Goal: Transaction & Acquisition: Purchase product/service

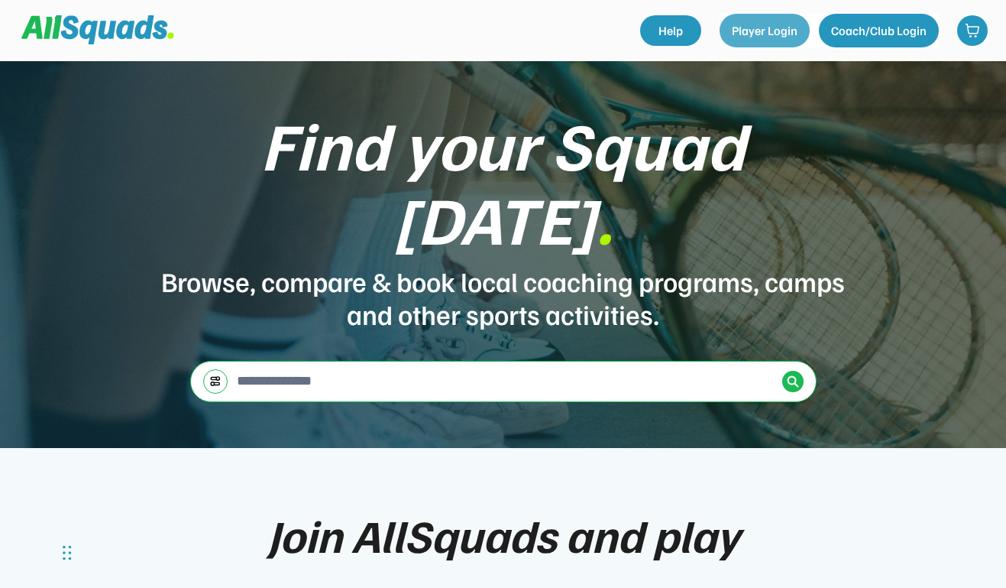
click at [755, 28] on button "Player Login" at bounding box center [765, 31] width 90 height 34
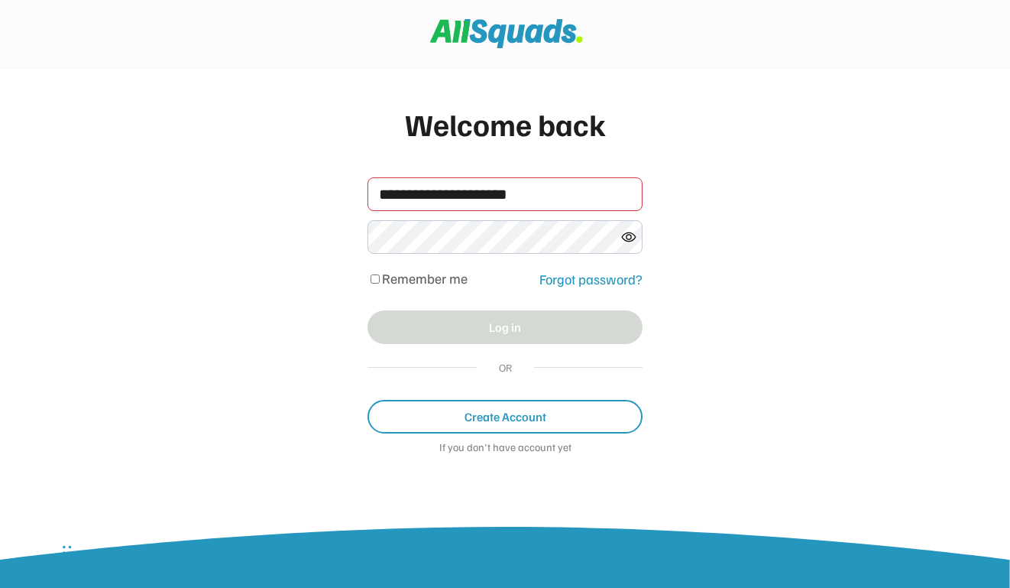
type input "**********"
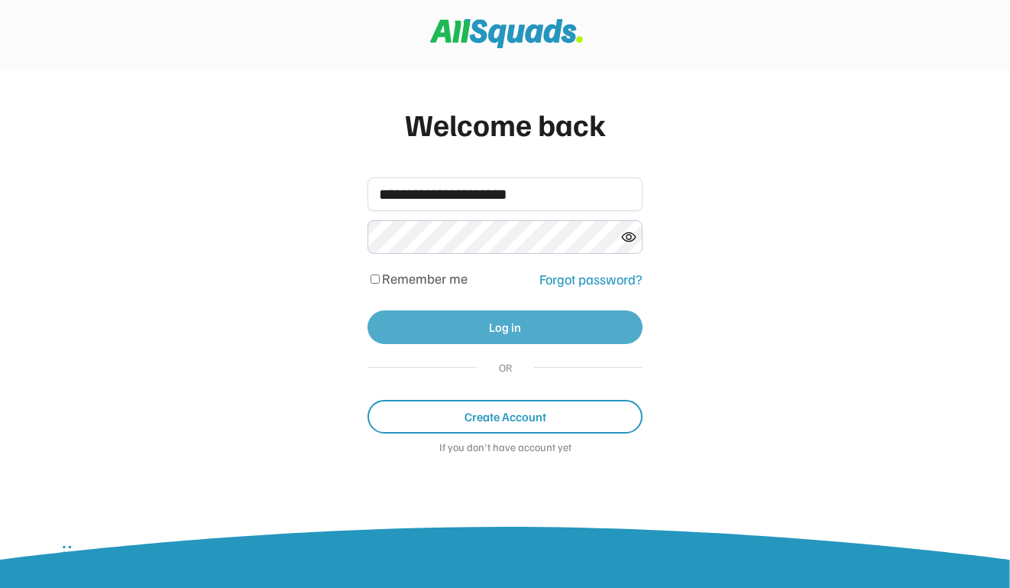
click at [478, 323] on button "Log in" at bounding box center [505, 327] width 275 height 34
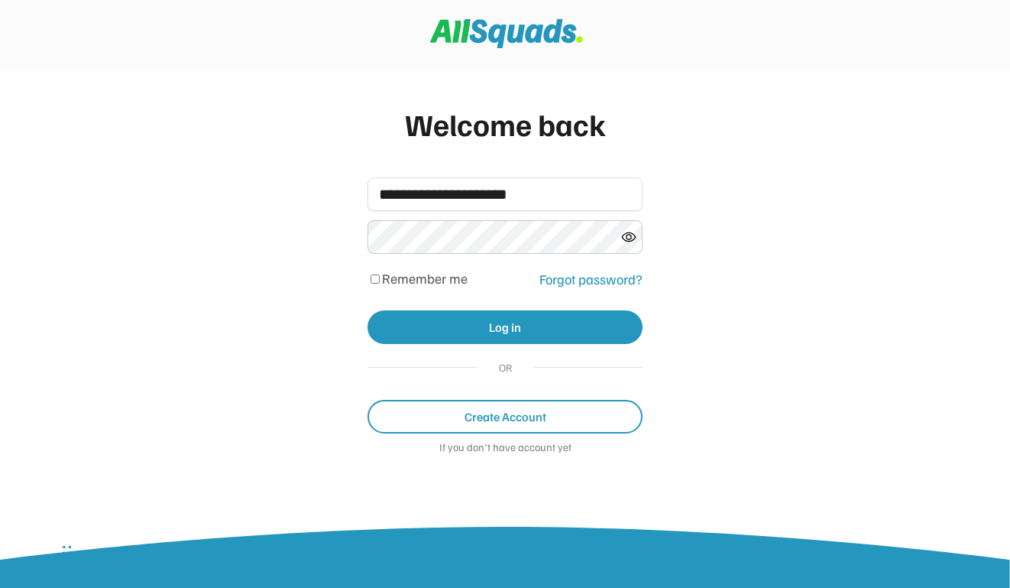
click at [630, 241] on use at bounding box center [629, 236] width 14 height 8
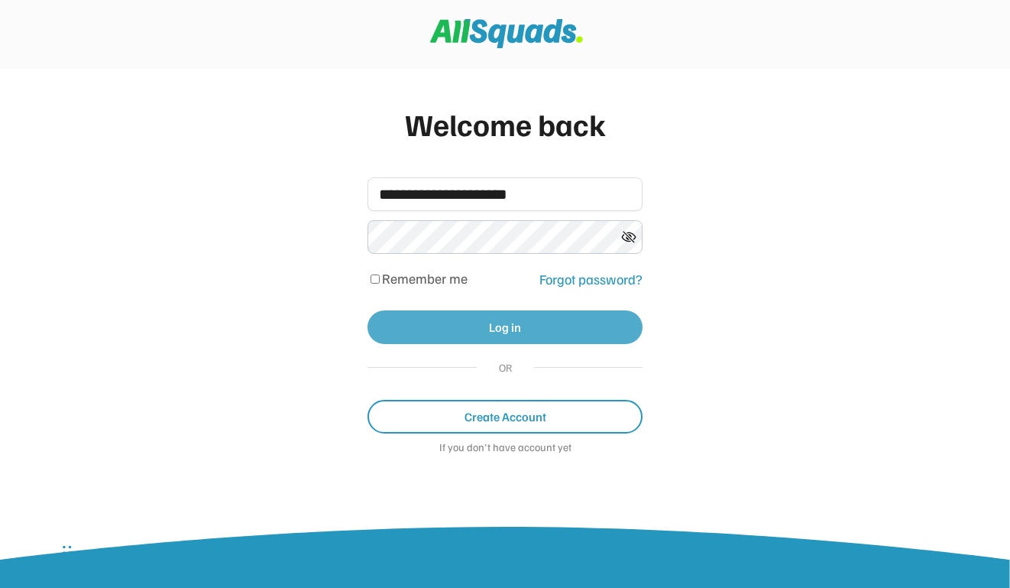
click at [515, 326] on button "Log in" at bounding box center [505, 327] width 275 height 34
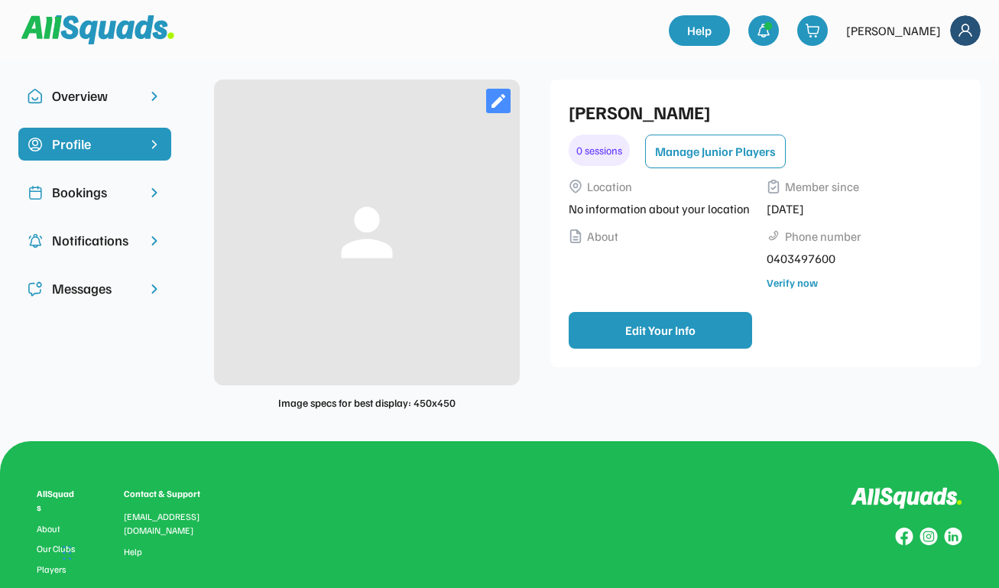
click at [73, 141] on div "Profile" at bounding box center [95, 144] width 86 height 21
click at [83, 193] on div "Bookings" at bounding box center [95, 192] width 86 height 21
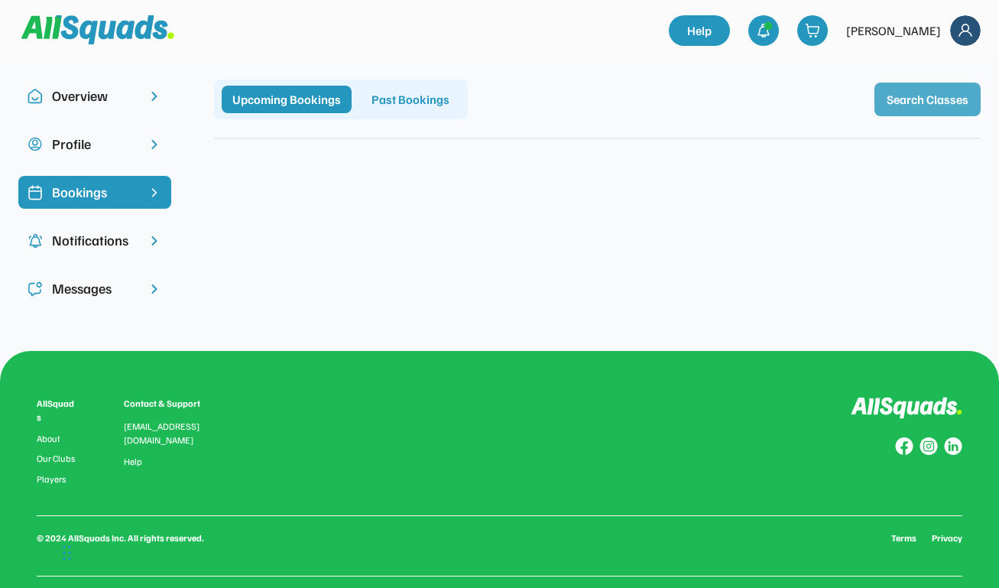
click at [933, 103] on button "Search Classes" at bounding box center [927, 100] width 106 height 34
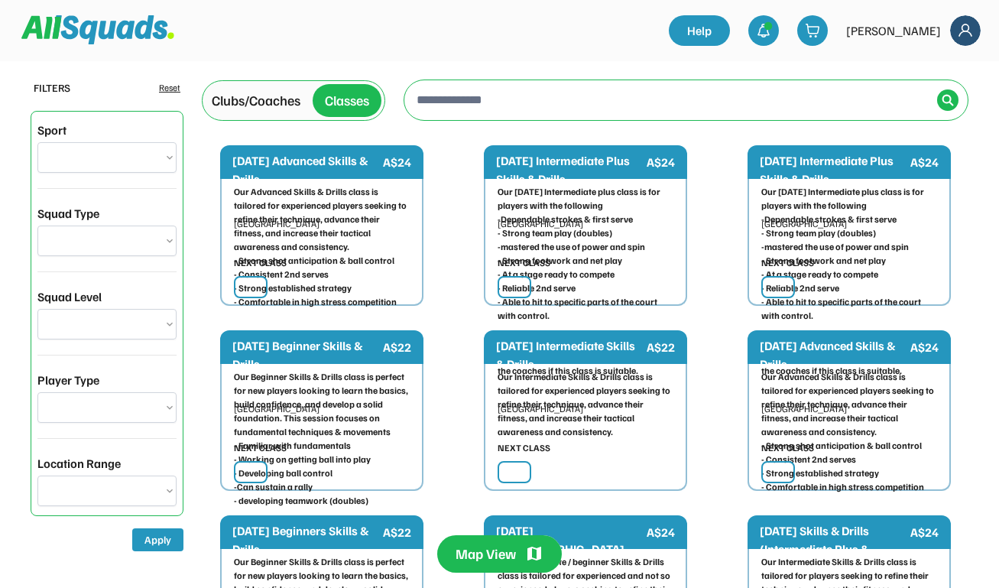
click at [352, 105] on div "Classes" at bounding box center [347, 100] width 44 height 21
select select "**********"
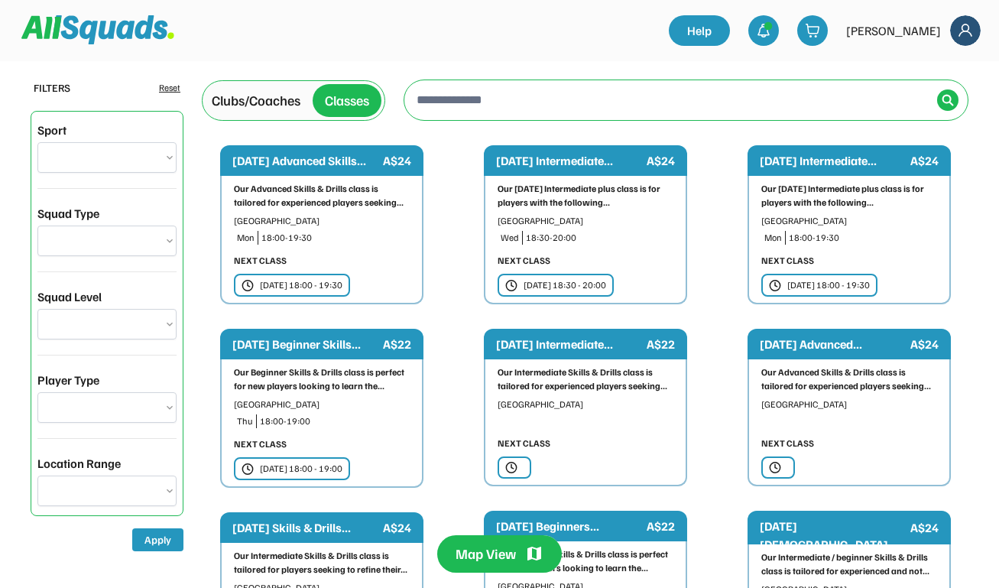
click at [277, 100] on div "Clubs/Coaches" at bounding box center [256, 100] width 89 height 21
click at [517, 100] on input "input" at bounding box center [671, 99] width 517 height 31
click at [489, 94] on input "input" at bounding box center [671, 99] width 517 height 31
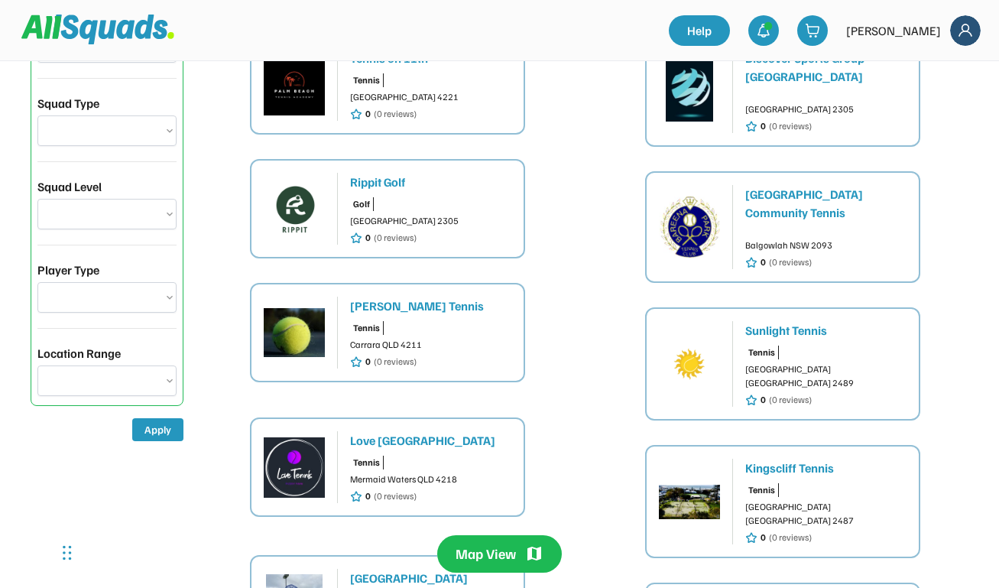
scroll to position [113, 0]
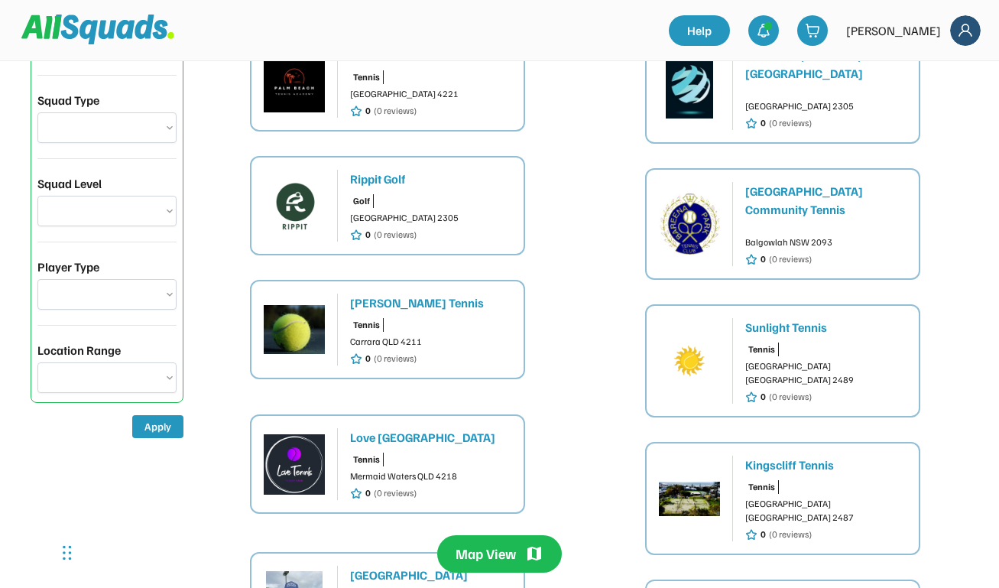
click at [439, 452] on div "Tennis Mermaid Waters QLD 4218 0 (0 reviews)" at bounding box center [430, 475] width 161 height 47
click at [394, 452] on div "Tennis Mermaid Waters QLD 4218 0 (0 reviews)" at bounding box center [430, 475] width 161 height 47
click at [403, 452] on div "Tennis Mermaid Waters QLD 4218 0 (0 reviews)" at bounding box center [430, 475] width 161 height 47
click at [440, 452] on div "Tennis Mermaid Waters QLD 4218 0 (0 reviews)" at bounding box center [430, 475] width 161 height 47
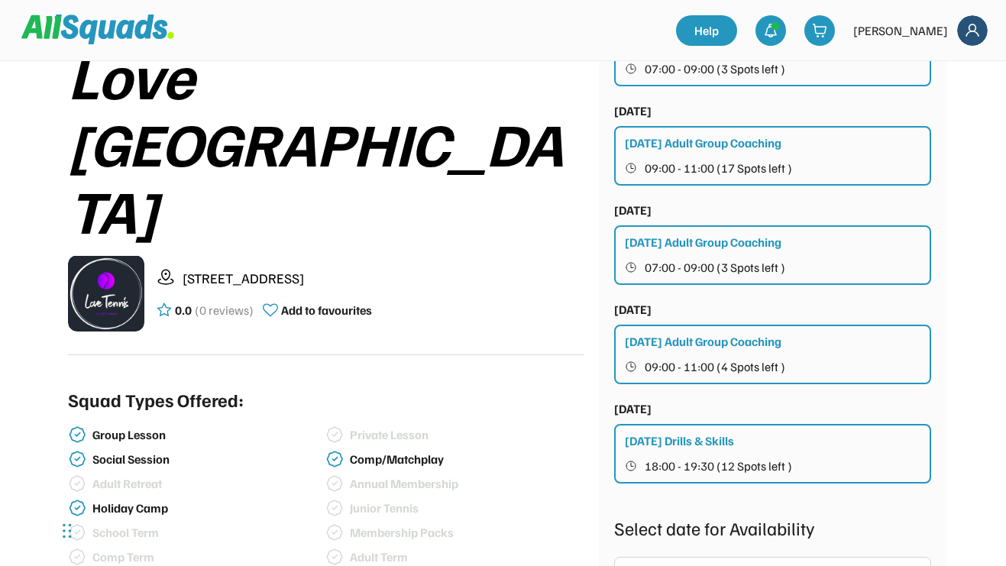
scroll to position [325, 0]
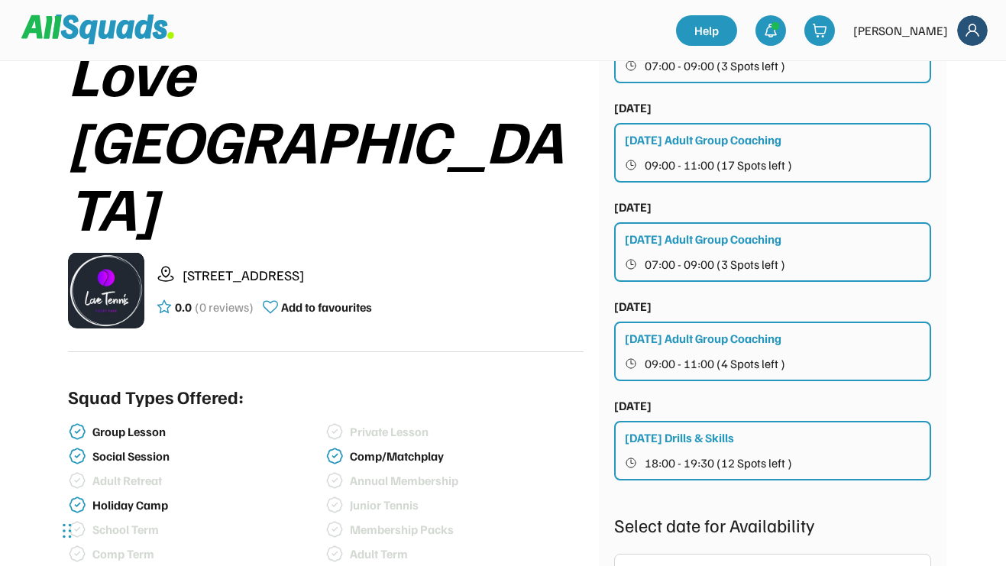
click at [692, 256] on button "07:00 - 09:00 (3 Spots left )" at bounding box center [773, 264] width 297 height 20
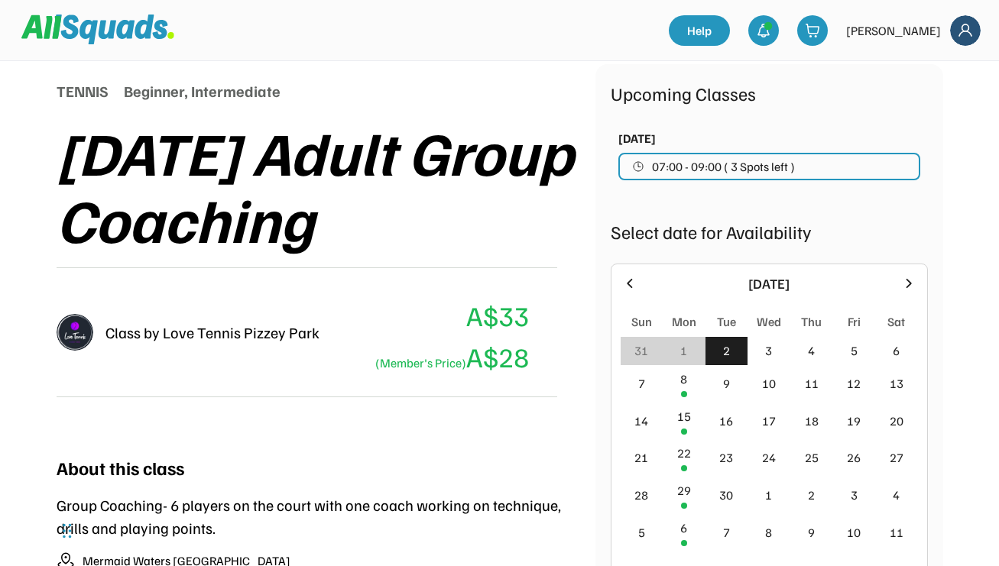
scroll to position [212, 0]
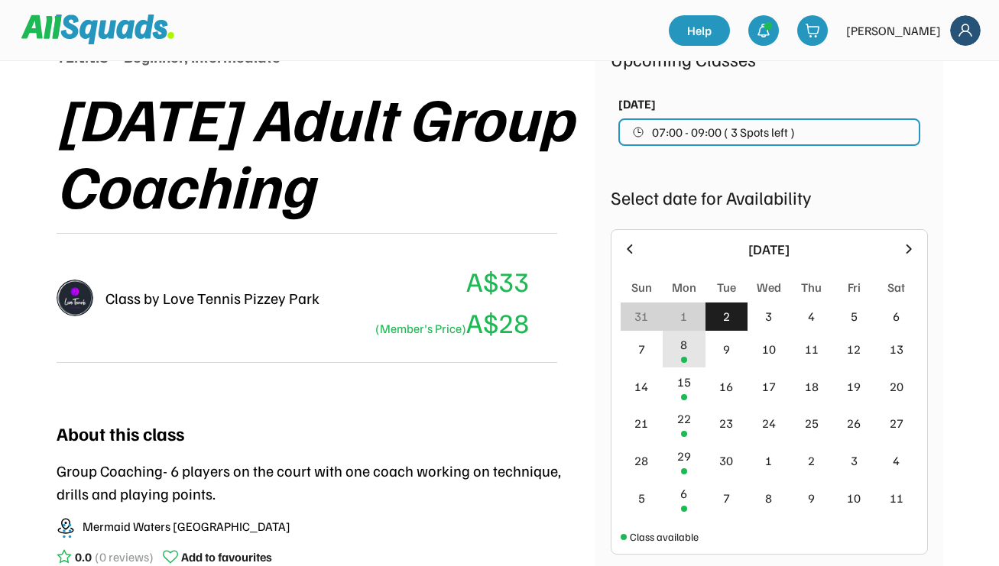
click at [682, 354] on div "8" at bounding box center [684, 349] width 43 height 37
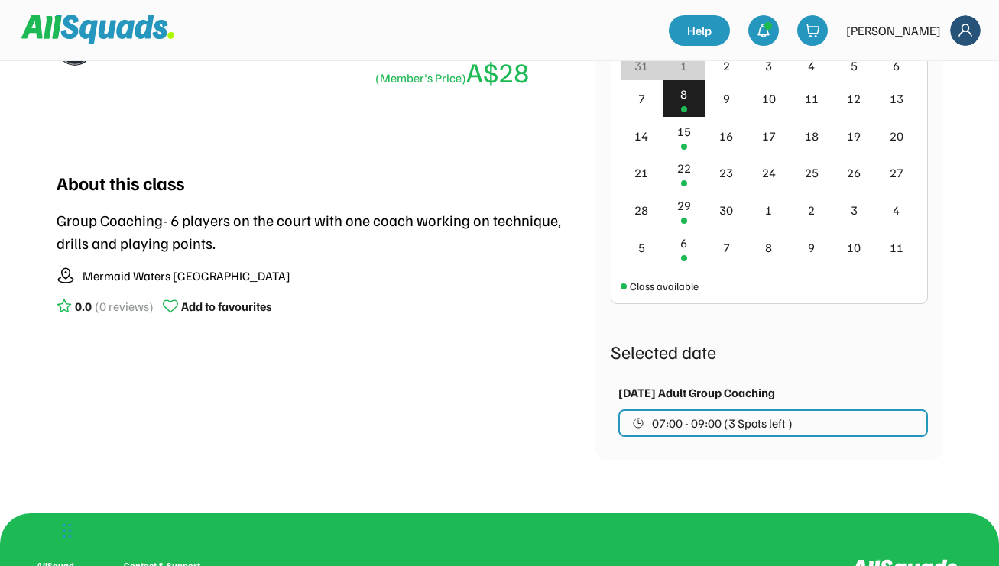
scroll to position [465, 0]
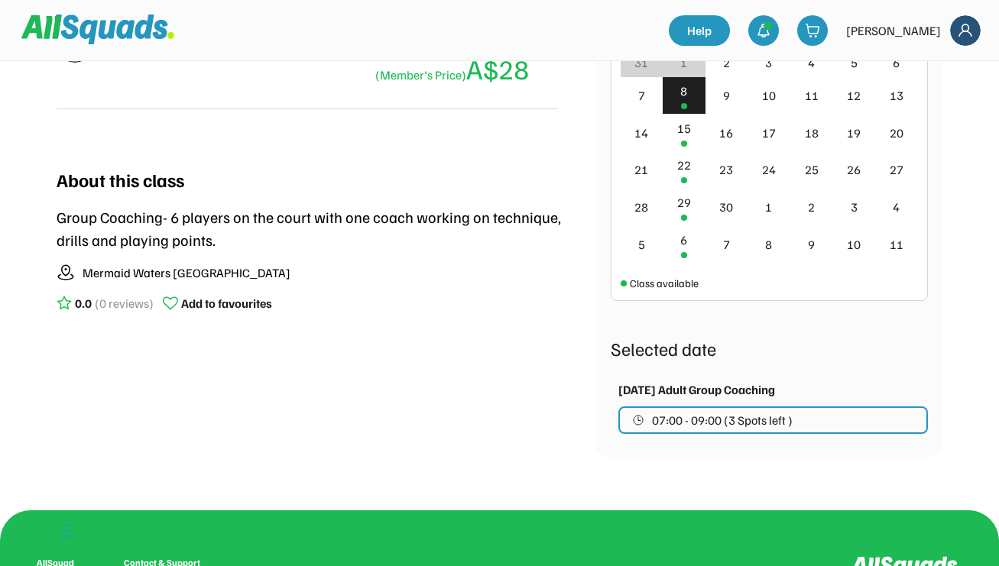
click at [689, 420] on span "07:00 - 09:00 (3 Spots left )" at bounding box center [722, 420] width 141 height 12
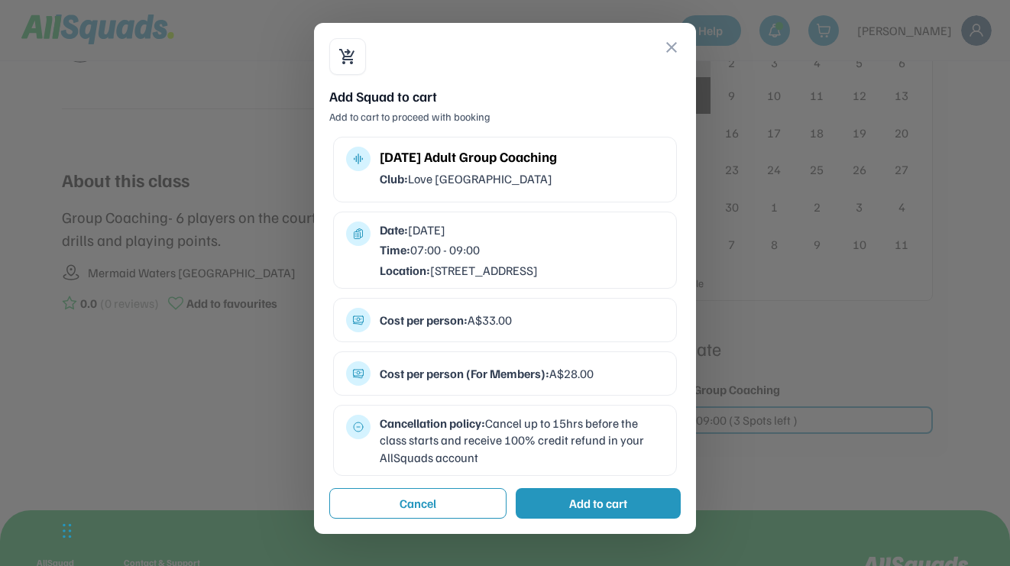
click at [633, 519] on div "Add to cart" at bounding box center [598, 503] width 165 height 31
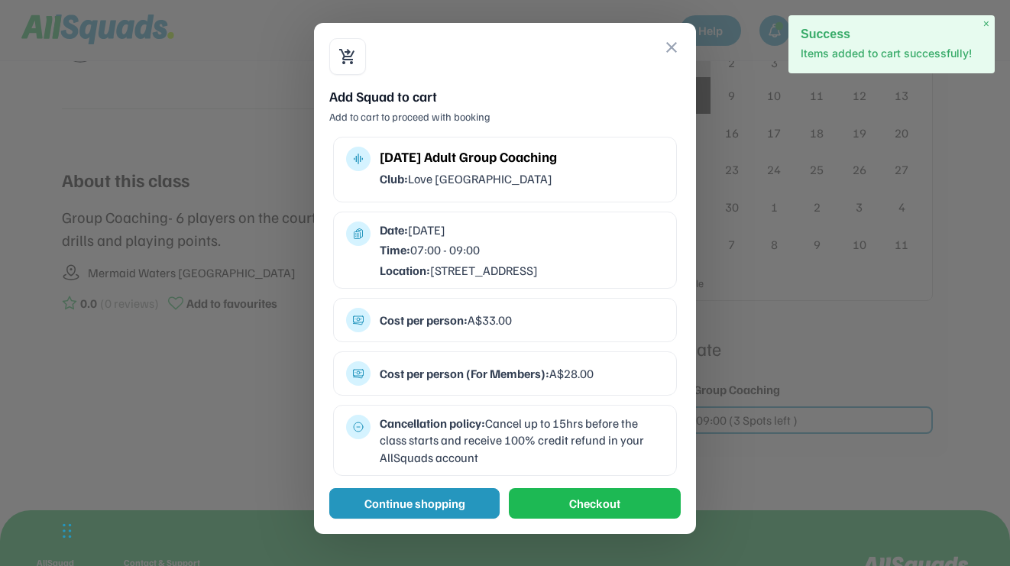
click at [459, 511] on button "Continue shopping" at bounding box center [414, 503] width 170 height 31
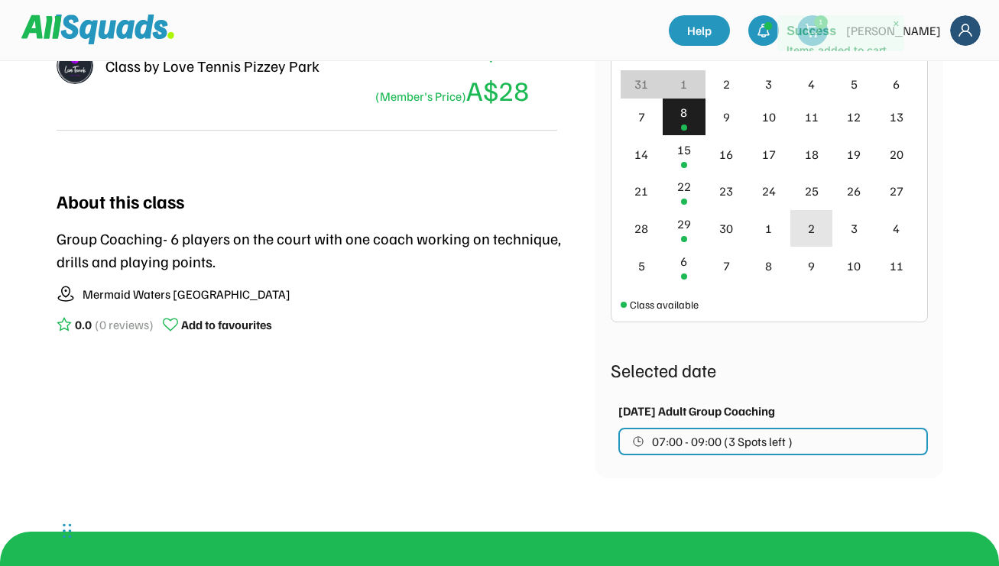
scroll to position [400, 0]
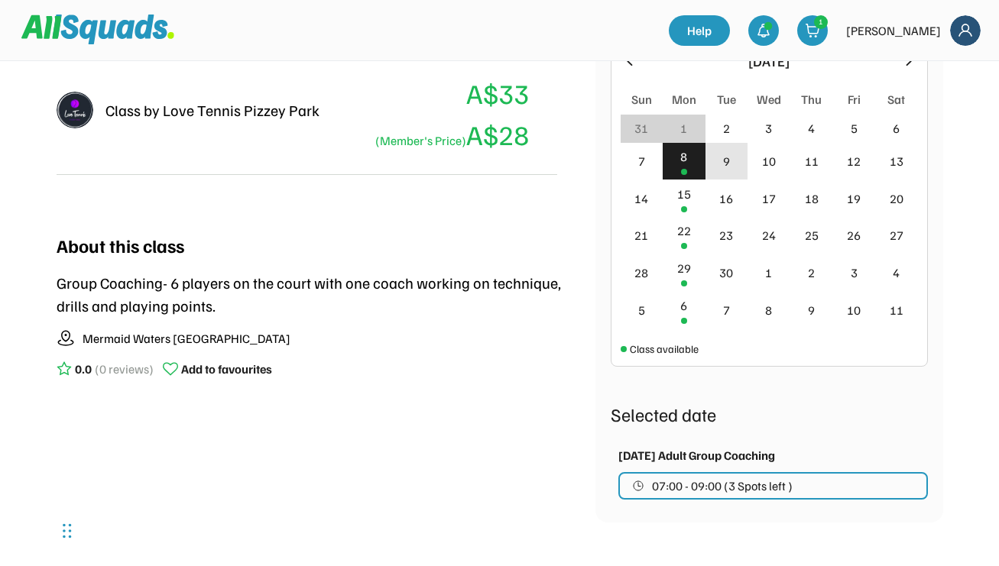
click at [727, 163] on div "9" at bounding box center [726, 161] width 7 height 18
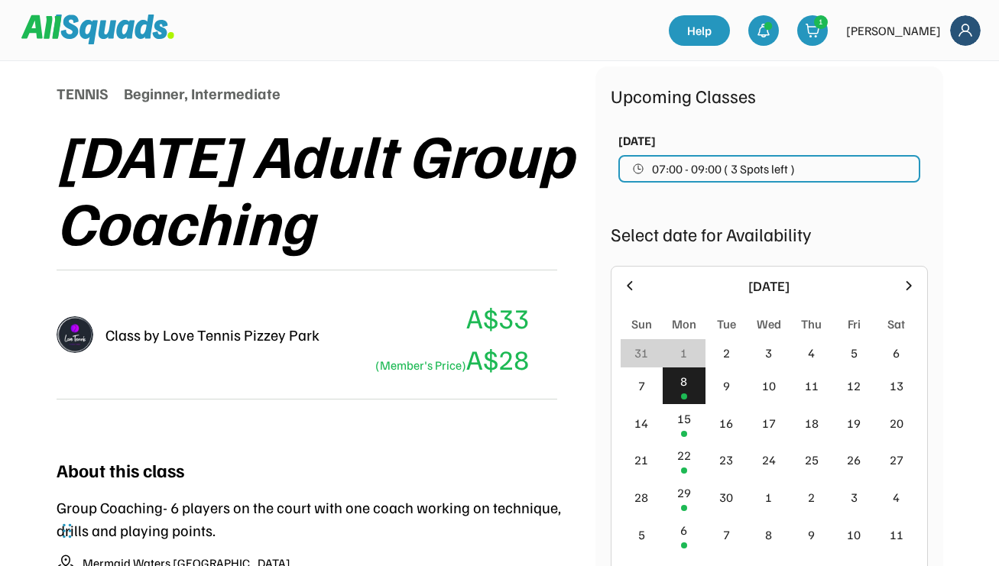
scroll to position [178, 0]
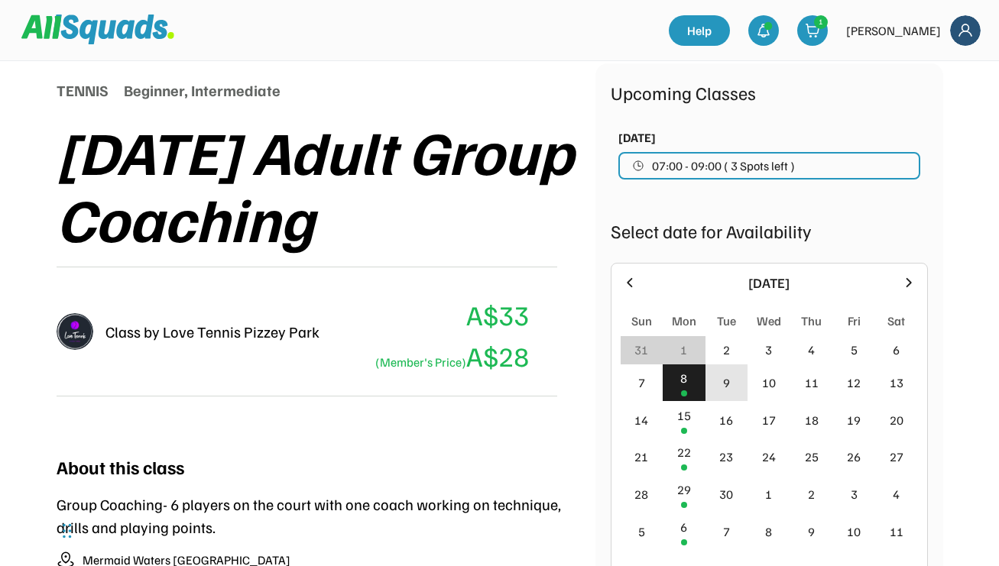
click at [721, 381] on div "9" at bounding box center [726, 382] width 43 height 37
click at [627, 281] on icon at bounding box center [629, 282] width 17 height 17
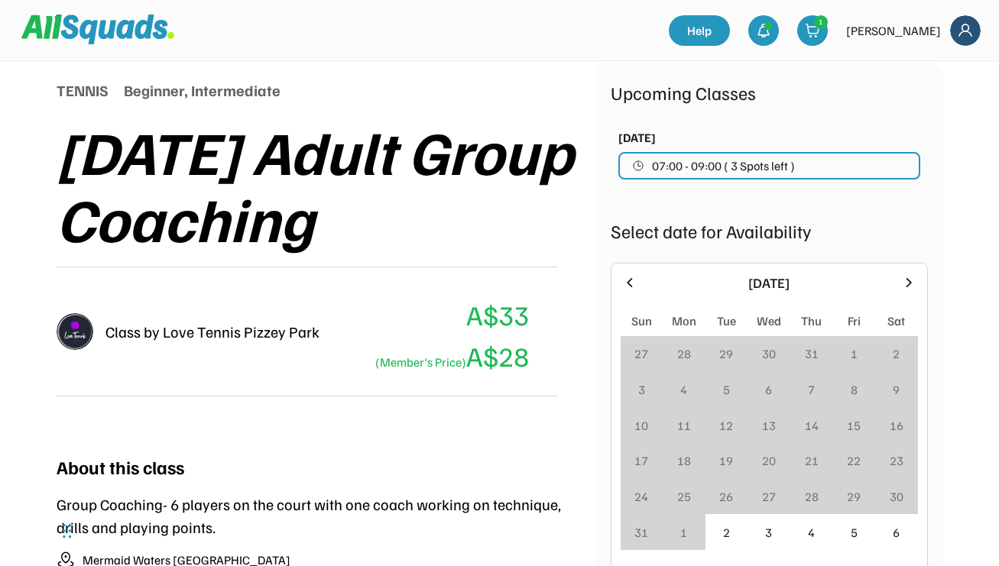
click at [905, 283] on icon at bounding box center [908, 282] width 17 height 17
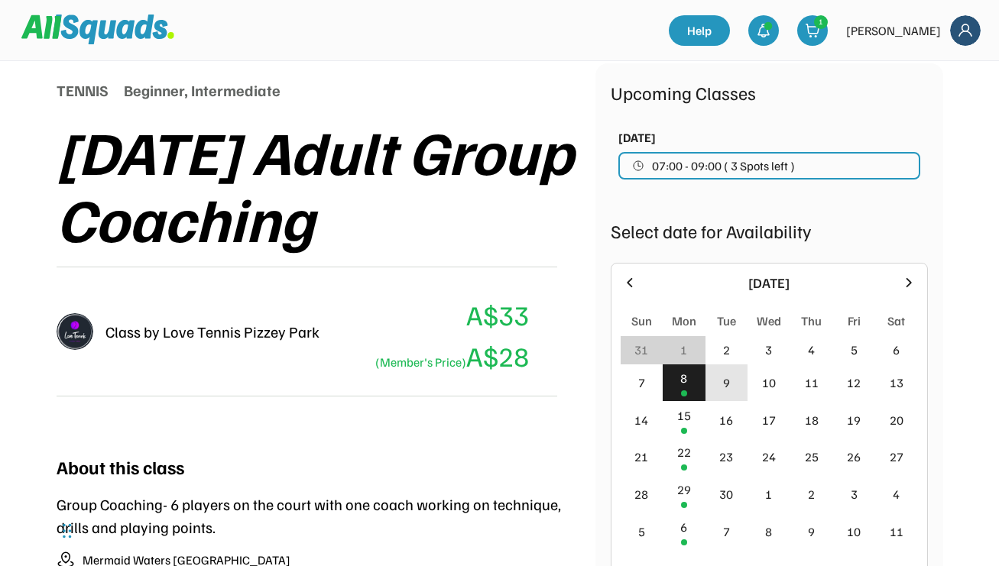
click at [734, 370] on div "9" at bounding box center [726, 382] width 43 height 37
click at [737, 379] on div "9" at bounding box center [726, 382] width 43 height 37
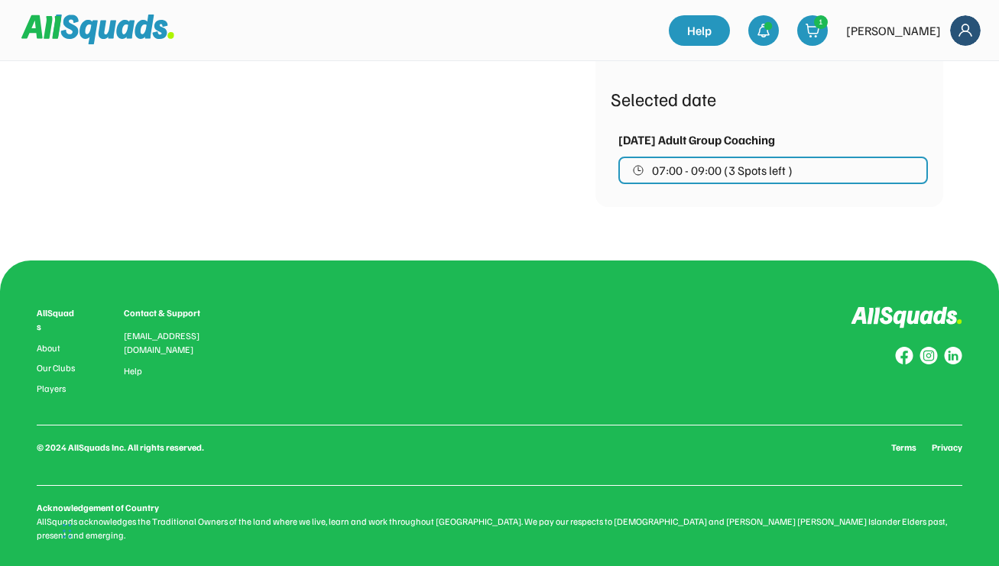
scroll to position [0, 0]
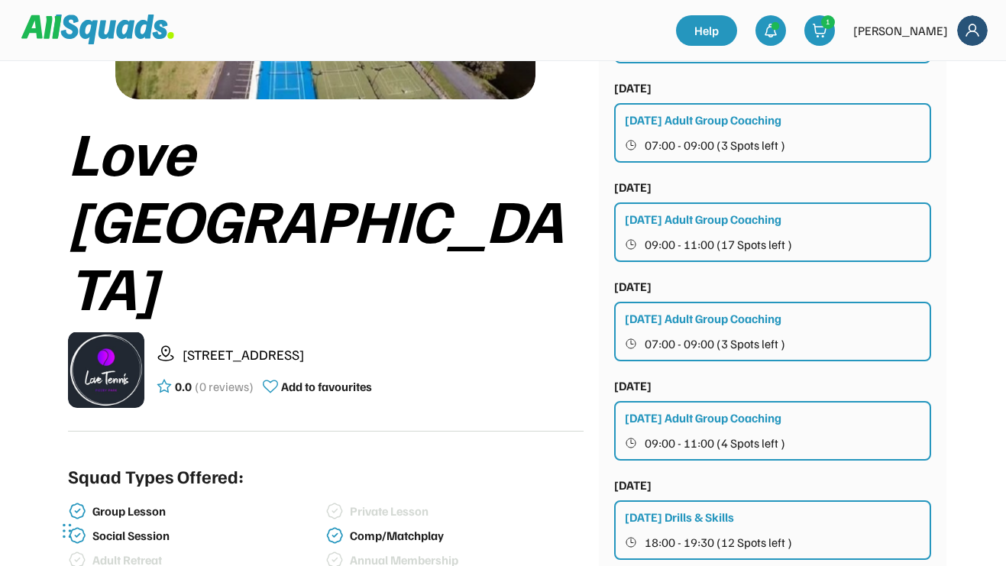
scroll to position [257, 0]
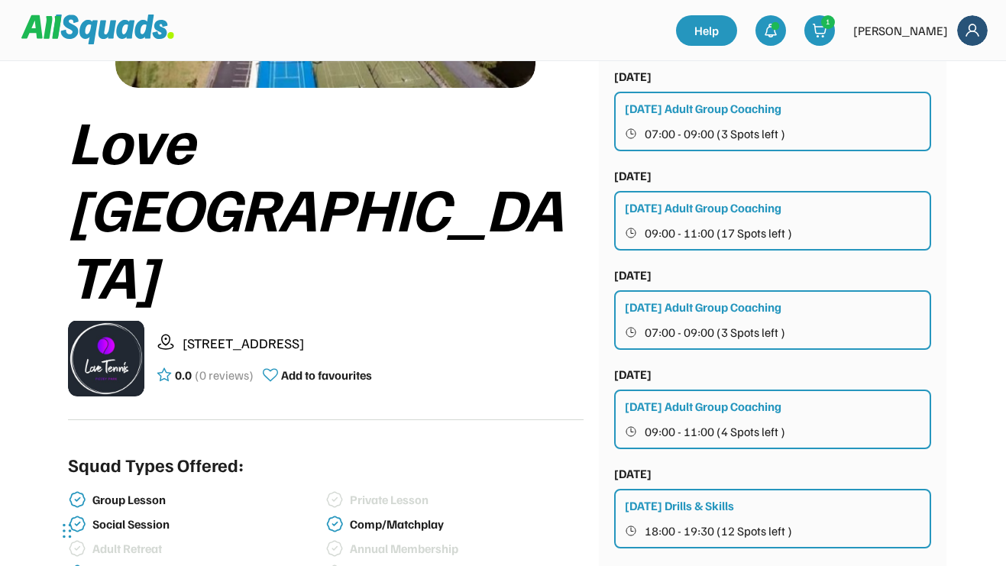
click at [756, 429] on span "09:00 - 11:00 (4 Spots left )" at bounding box center [715, 432] width 141 height 12
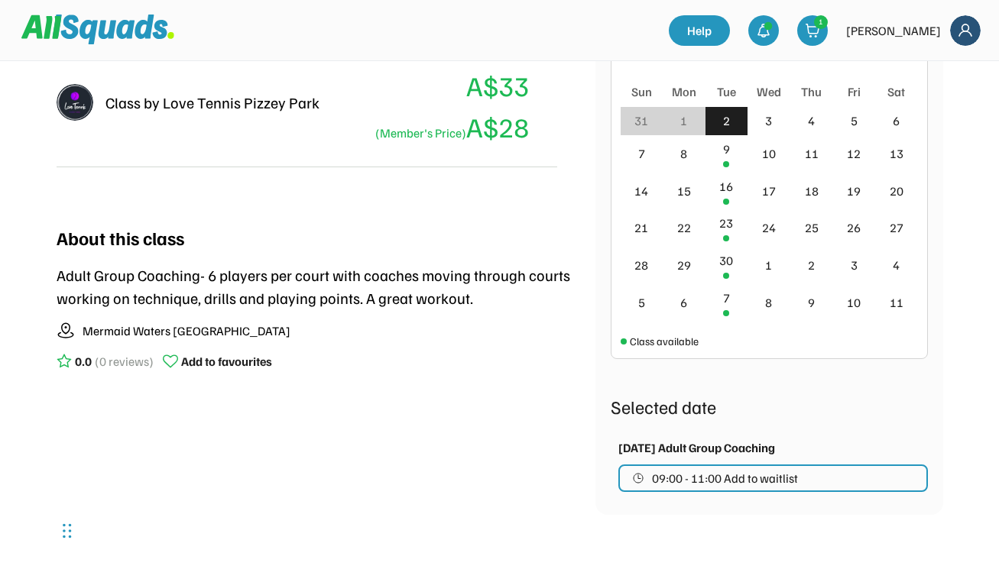
scroll to position [436, 0]
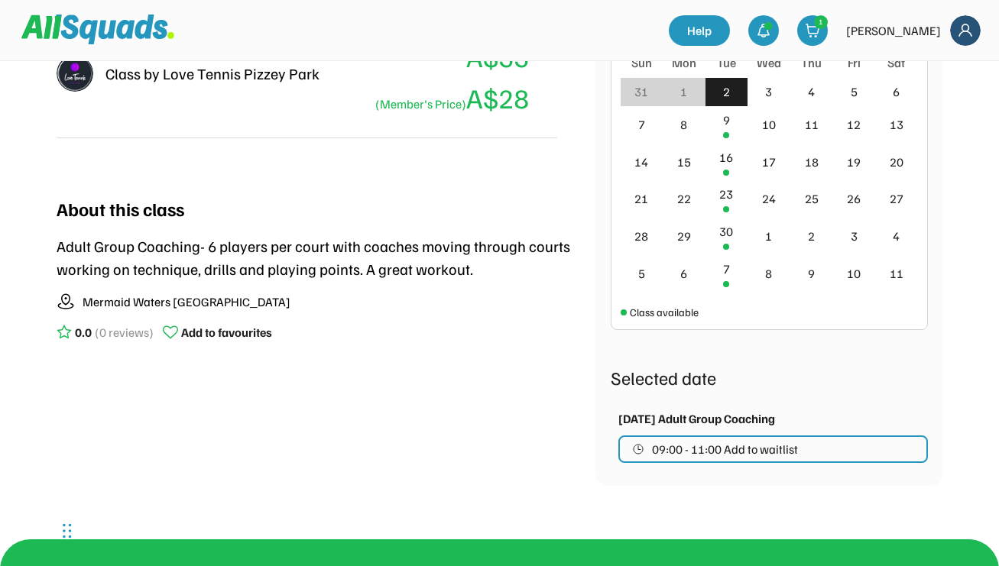
click at [767, 447] on span "09:00 - 11:00 Add to waitlist" at bounding box center [725, 449] width 146 height 12
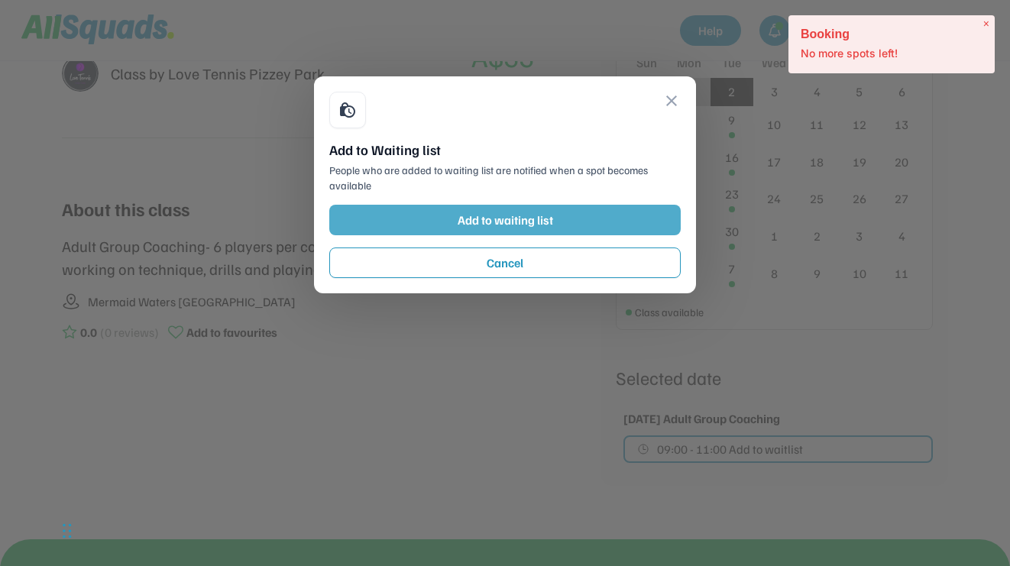
click at [617, 212] on button "Add to waiting list" at bounding box center [505, 220] width 352 height 31
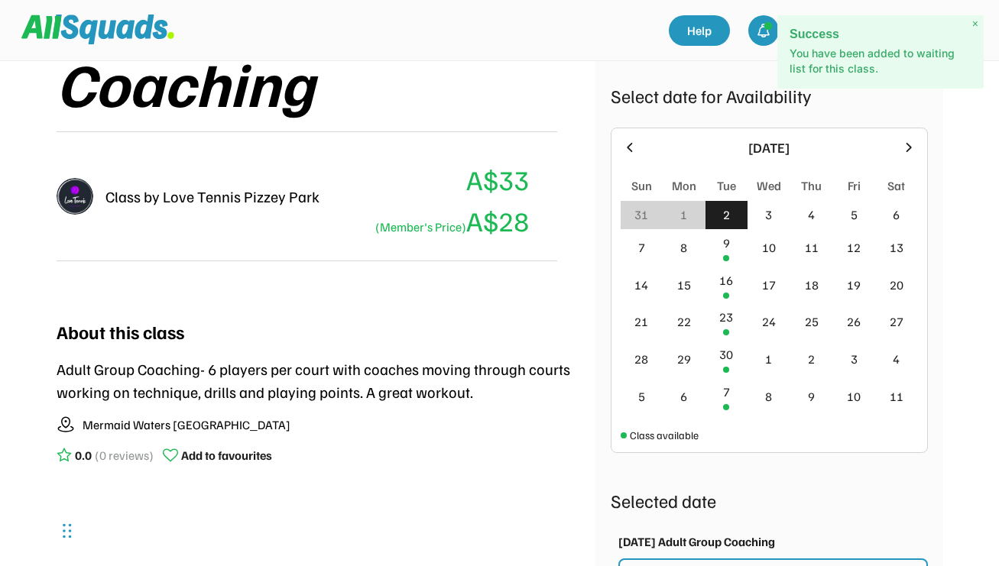
scroll to position [187, 0]
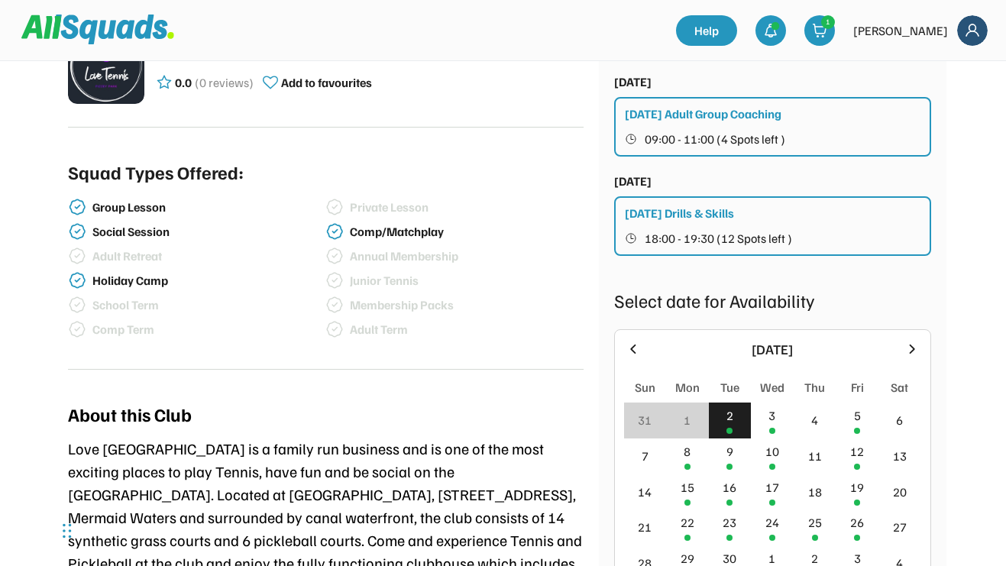
scroll to position [575, 0]
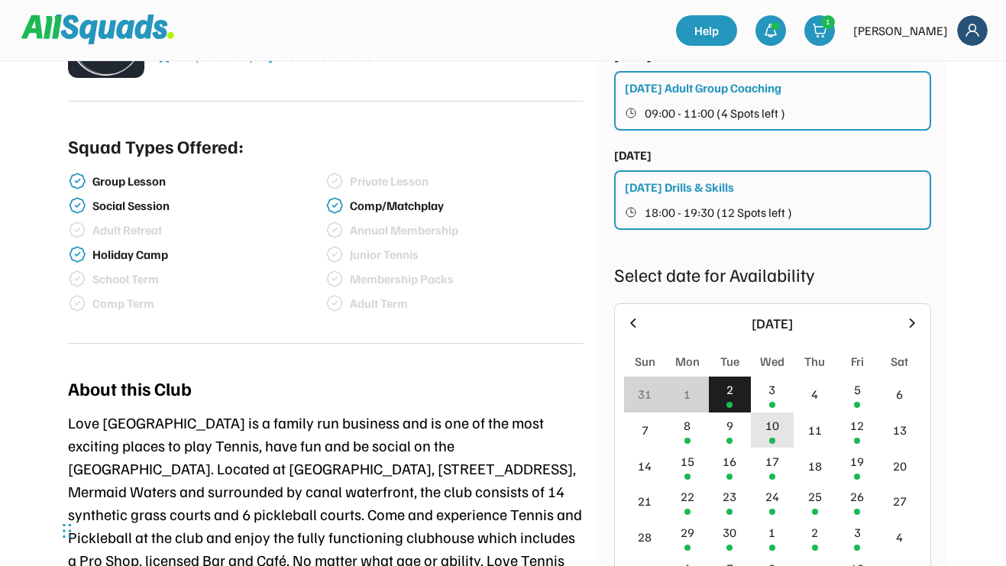
click at [781, 432] on div "10" at bounding box center [772, 431] width 43 height 36
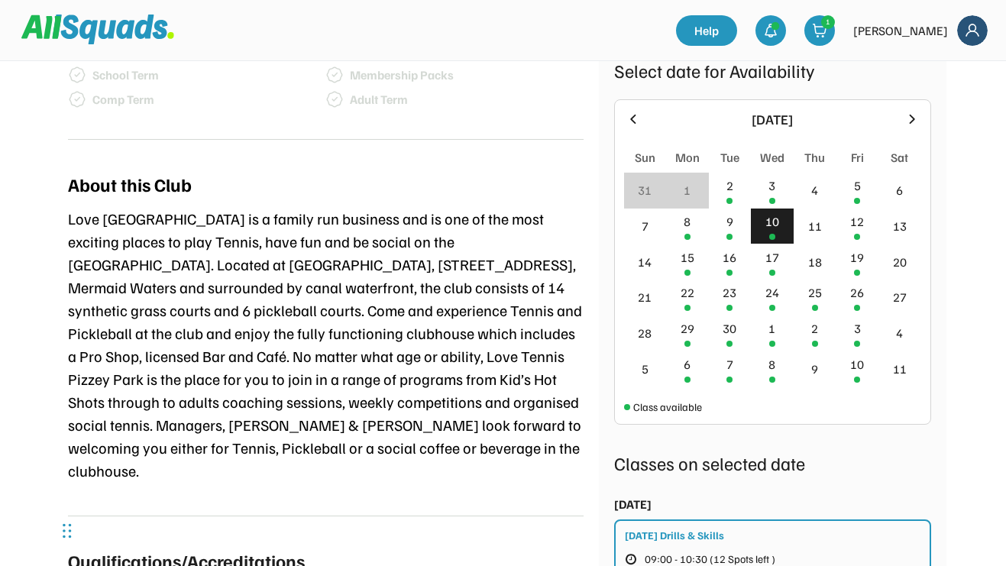
scroll to position [893, 0]
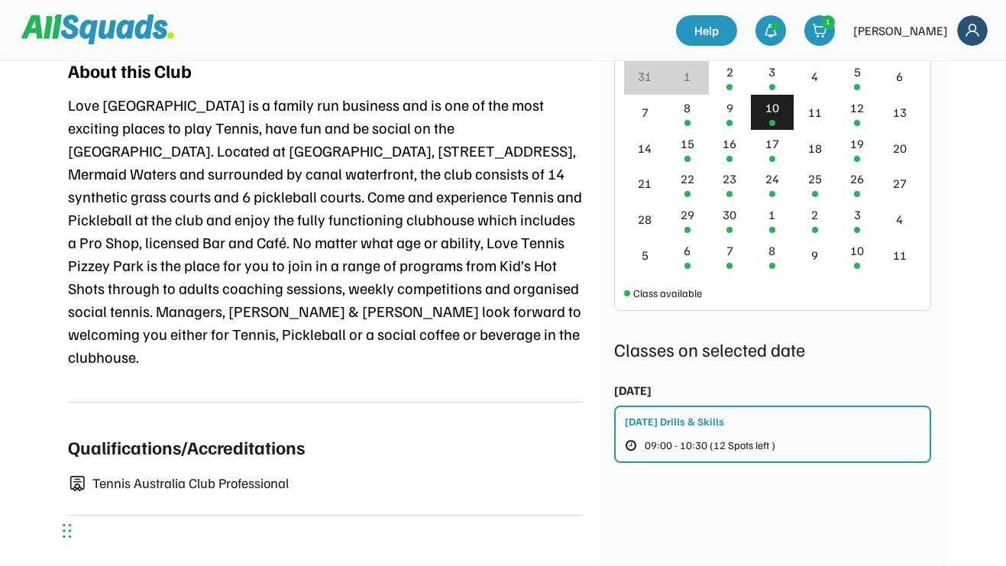
click at [727, 449] on span "09:00 - 10:30 (12 Spots left )" at bounding box center [710, 445] width 131 height 11
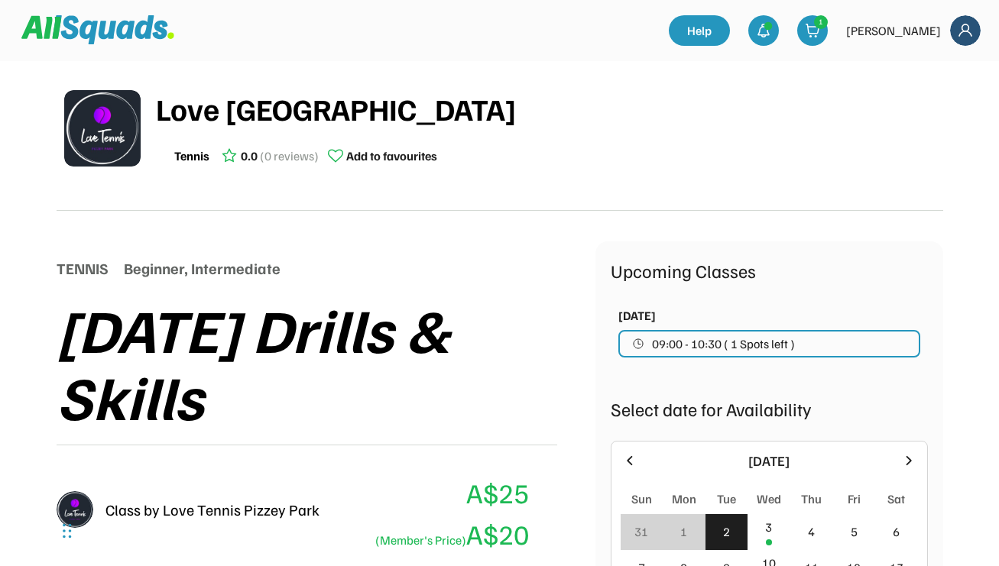
click at [787, 350] on span "09:00 - 10:30 ( 1 Spots left )" at bounding box center [723, 344] width 143 height 12
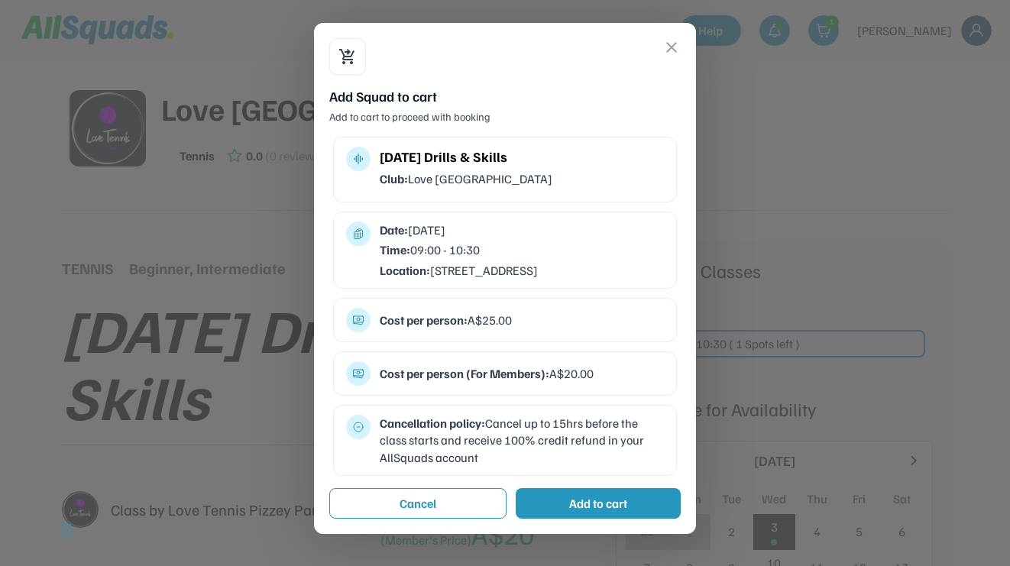
click at [611, 513] on div "Add to cart" at bounding box center [598, 503] width 58 height 18
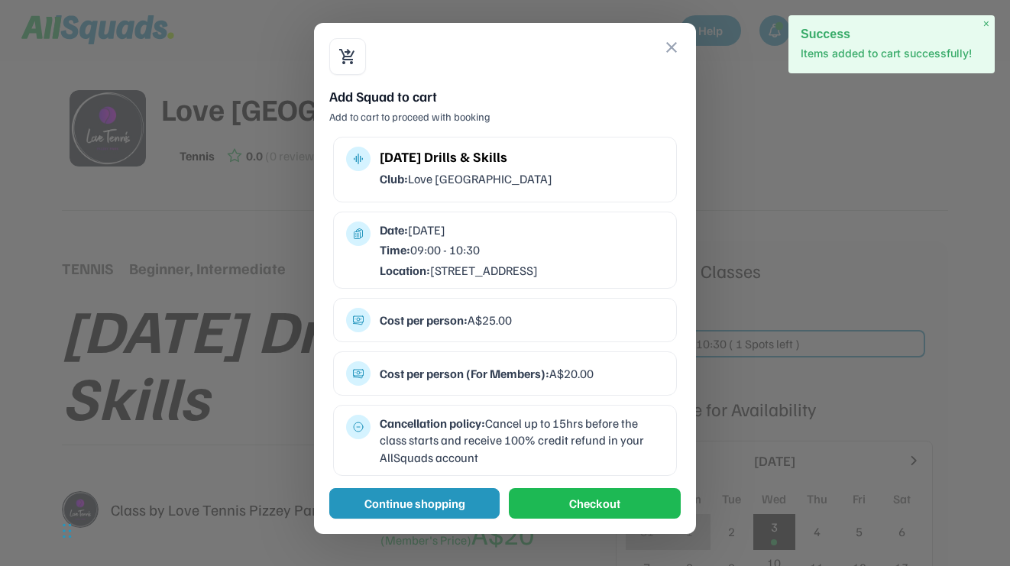
click at [441, 519] on button "Continue shopping" at bounding box center [414, 503] width 170 height 31
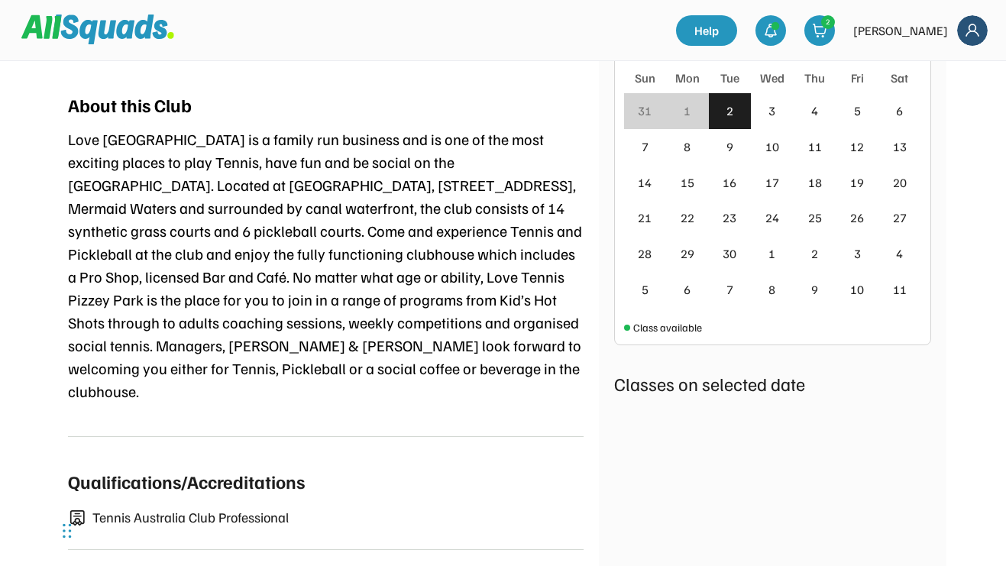
scroll to position [856, 0]
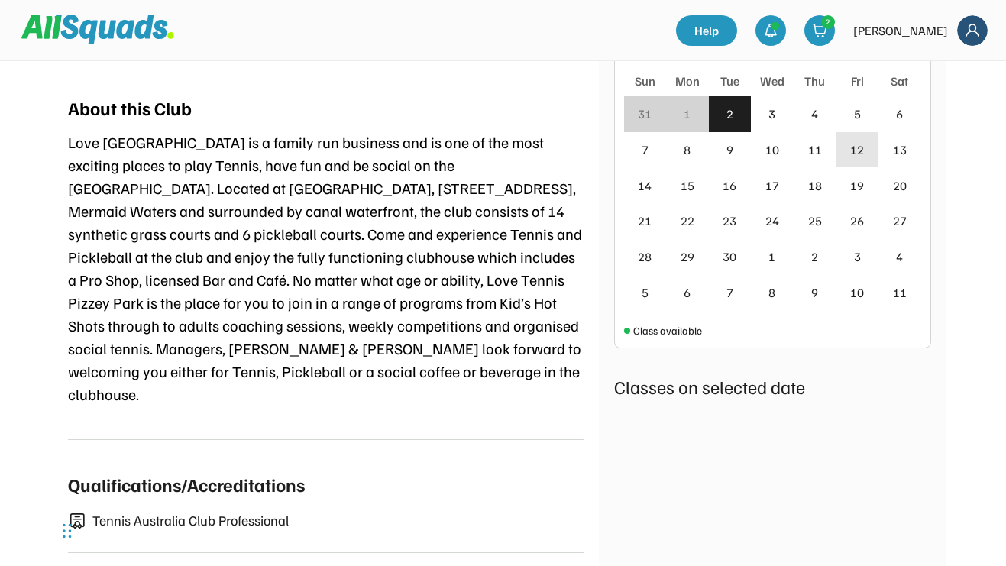
click at [857, 147] on div "12" at bounding box center [857, 150] width 14 height 18
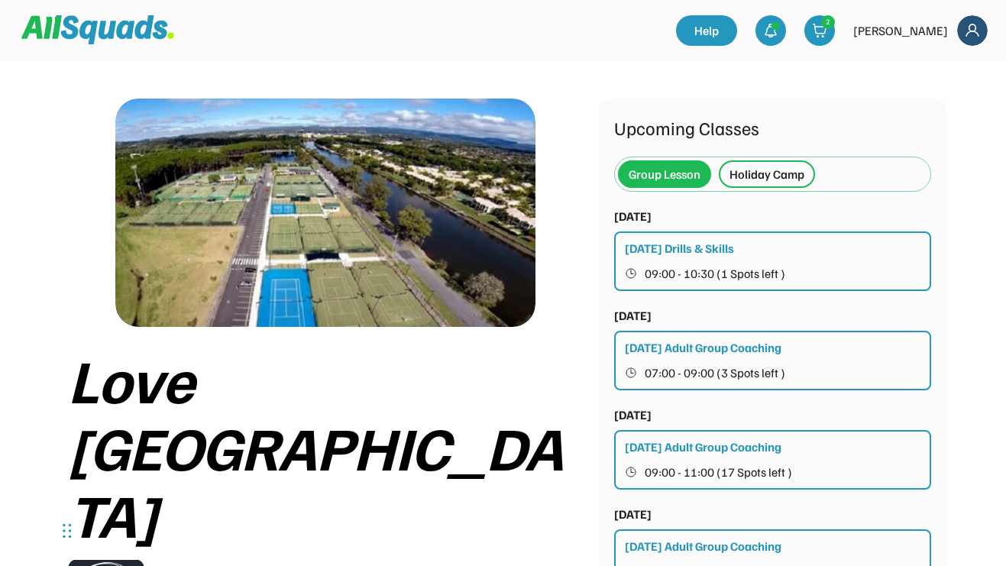
scroll to position [0, 0]
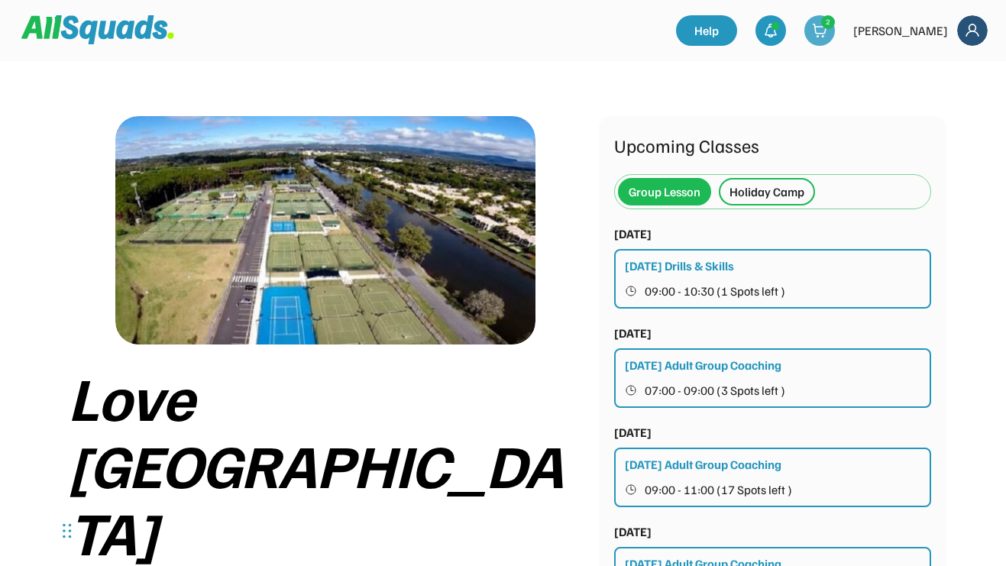
click at [828, 34] on img at bounding box center [819, 30] width 15 height 15
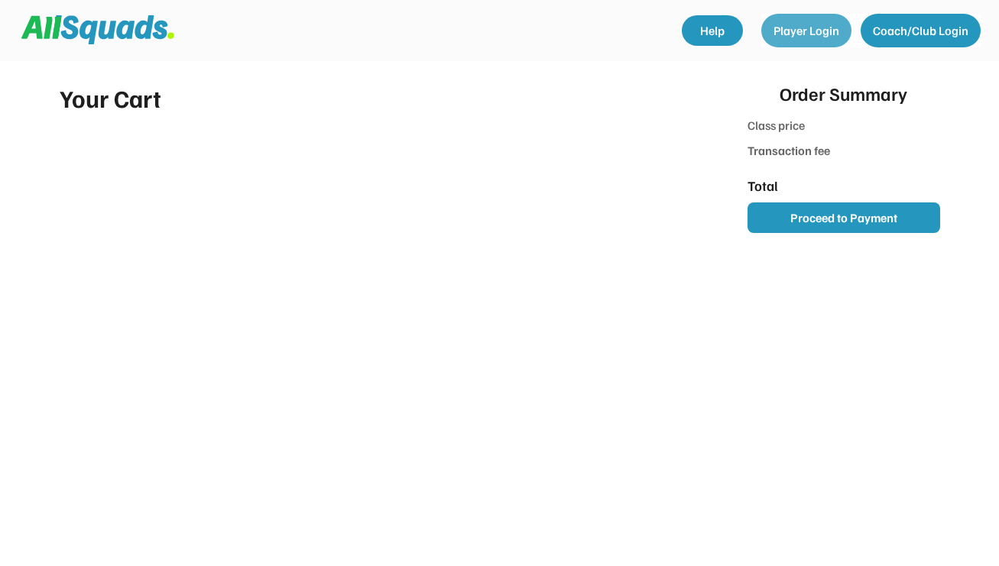
type input "*******"
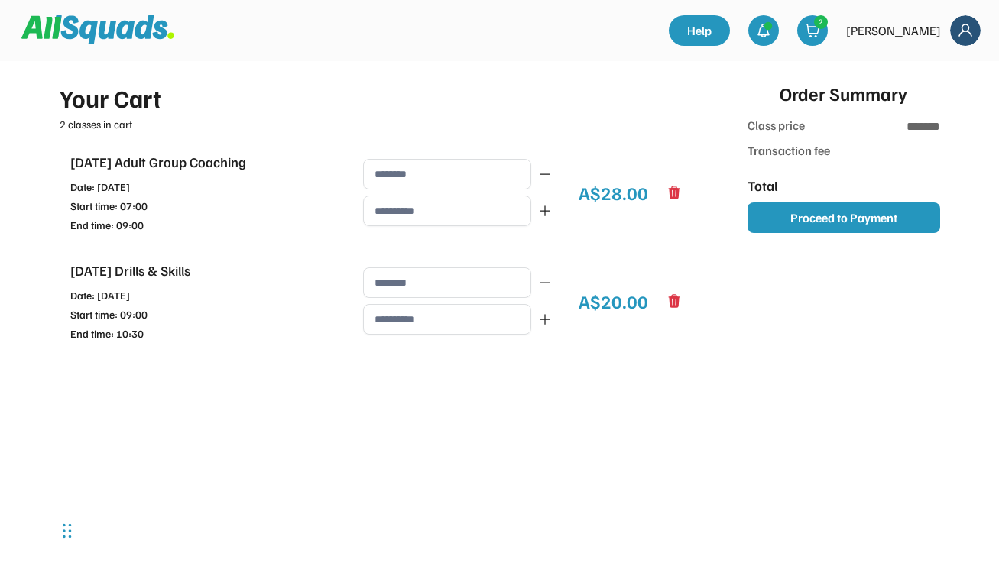
type input "******"
type input "*******"
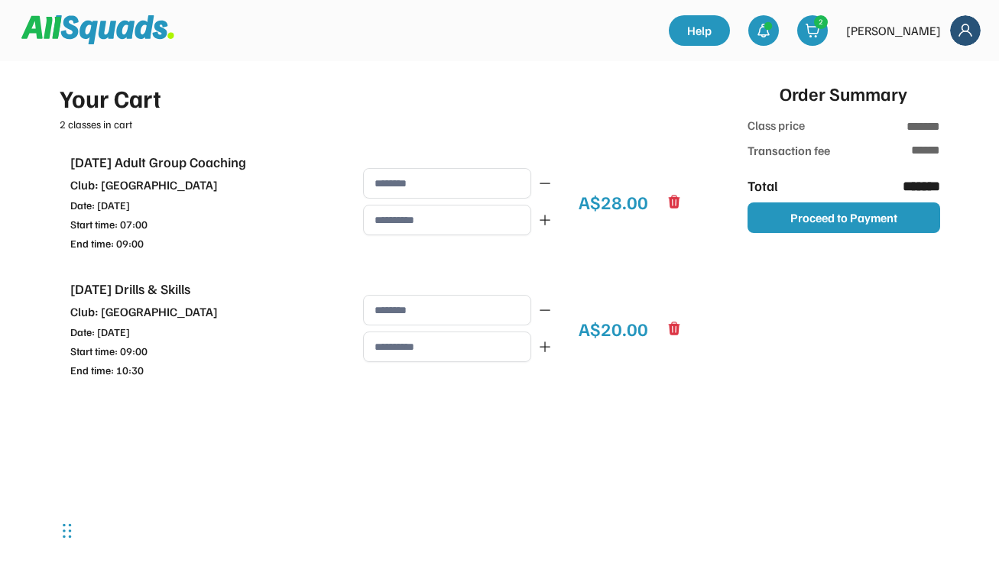
type input "**********"
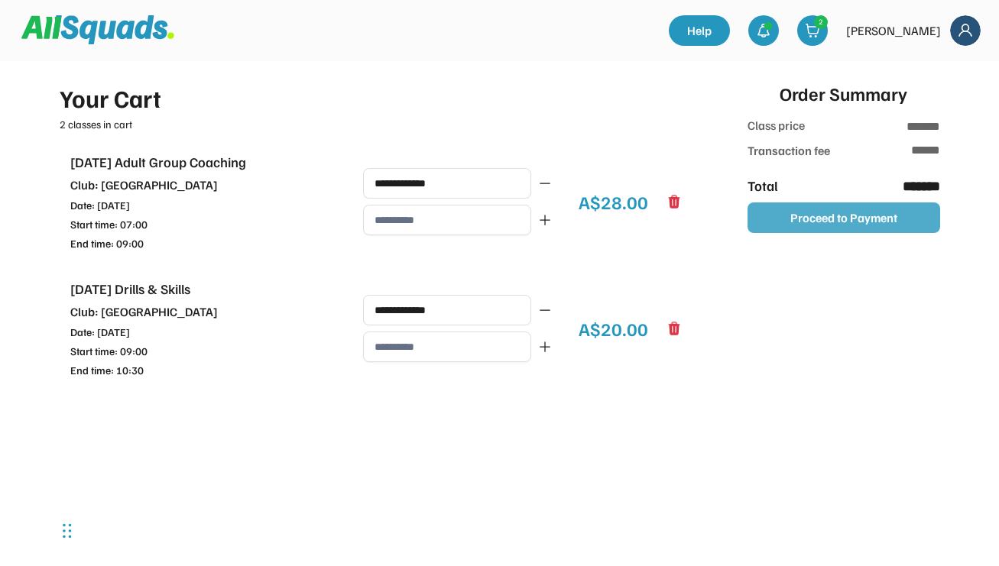
click at [820, 220] on button "Proceed to Payment" at bounding box center [843, 217] width 193 height 31
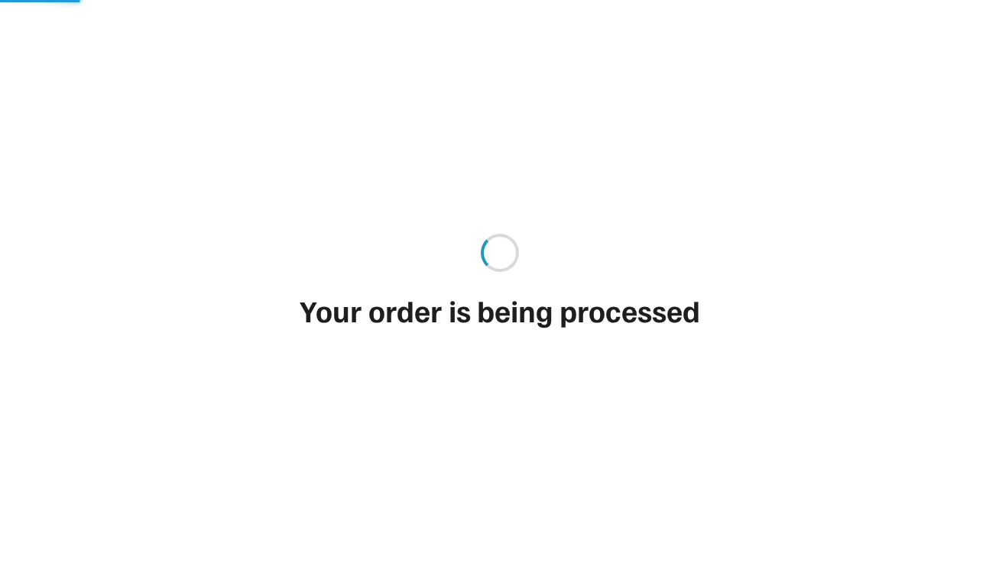
type input "*******"
type input "******"
type input "*******"
type input "**********"
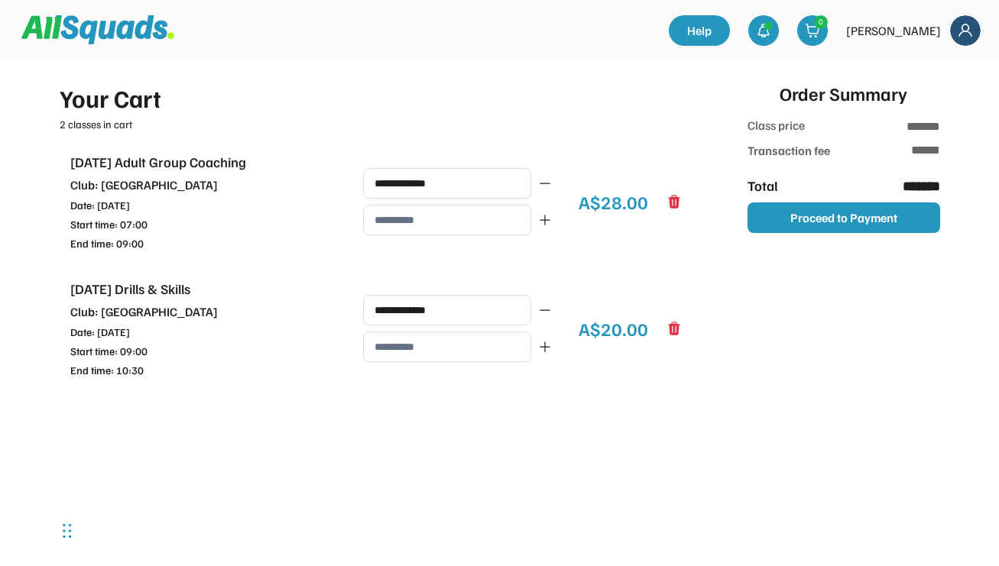
type input "**"
type input "***"
type input "******"
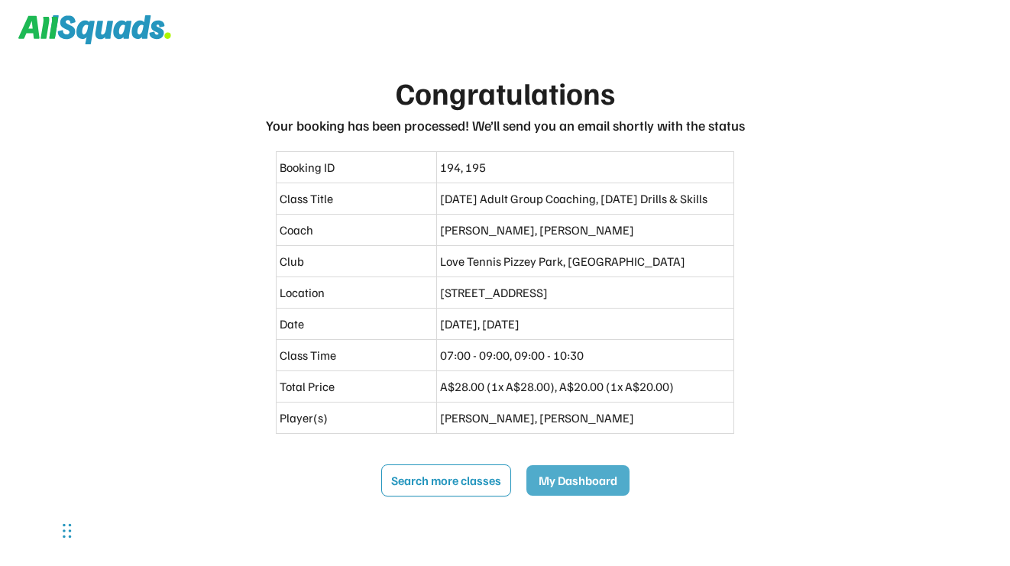
click at [577, 496] on button "My Dashboard" at bounding box center [577, 480] width 103 height 31
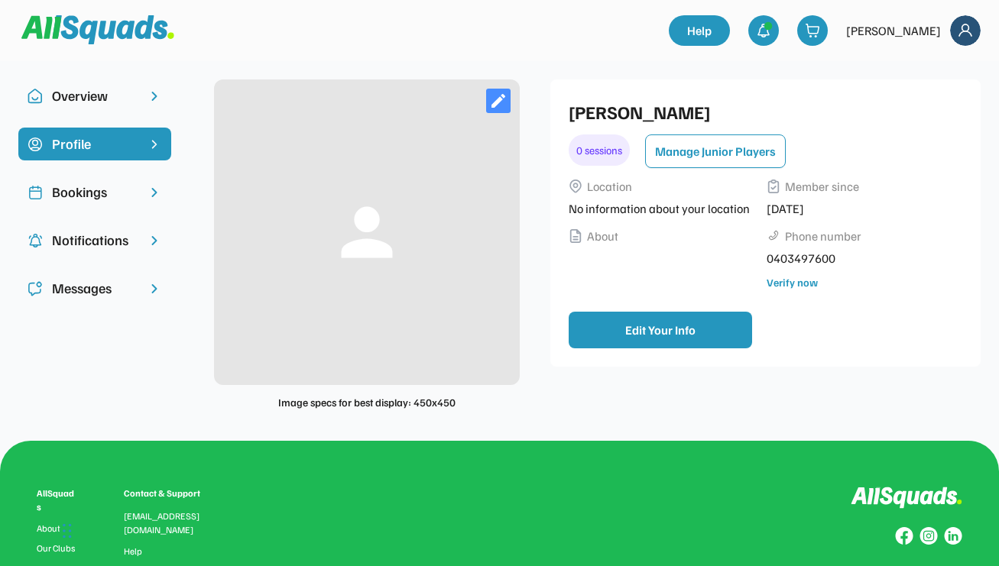
click at [128, 186] on div "Bookings" at bounding box center [95, 192] width 86 height 21
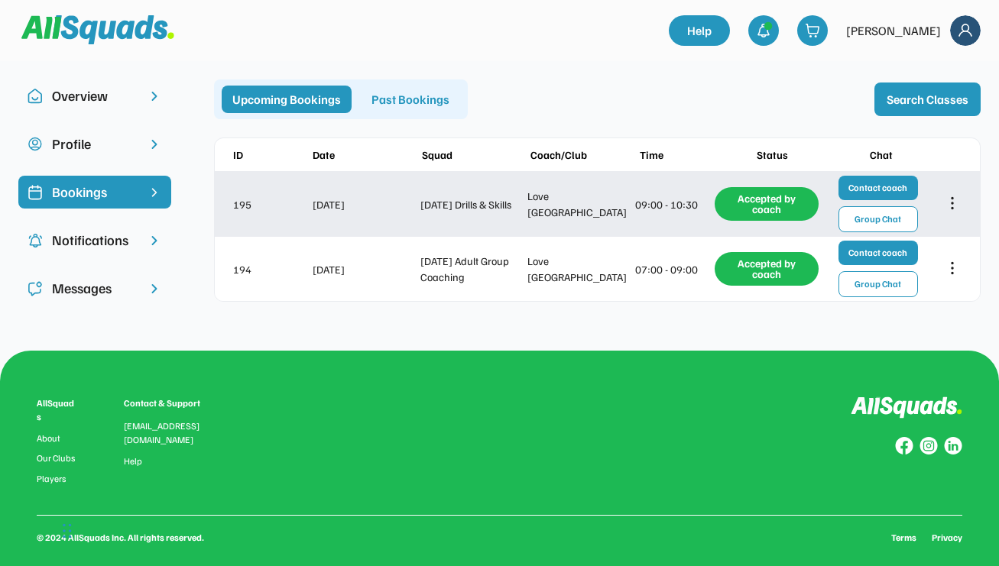
click at [380, 212] on div "[DATE]" at bounding box center [365, 204] width 105 height 16
click at [347, 216] on div "195 [DATE] [DATE] Drills & Skills Love Tennis Pizzey Park 09:00 - 10:30 Accepte…" at bounding box center [597, 204] width 765 height 64
click at [347, 216] on div "195 Sep 3, 2025 Wednesday Drills & Skills Love Tennis Pizzey Park 09:00 - 10:30…" at bounding box center [597, 204] width 765 height 64
click at [948, 203] on icon at bounding box center [952, 203] width 17 height 17
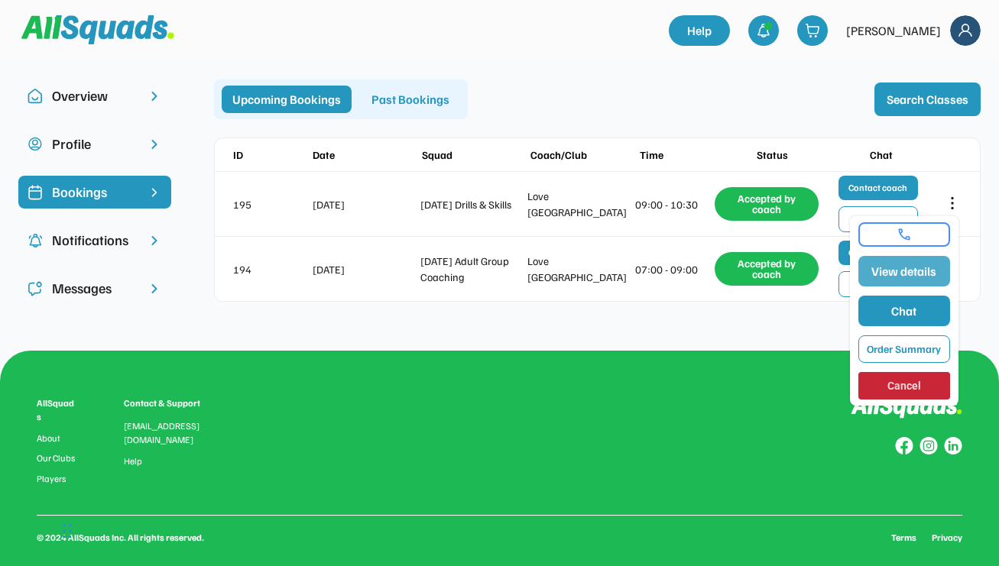
click at [914, 265] on button "View details" at bounding box center [904, 271] width 92 height 31
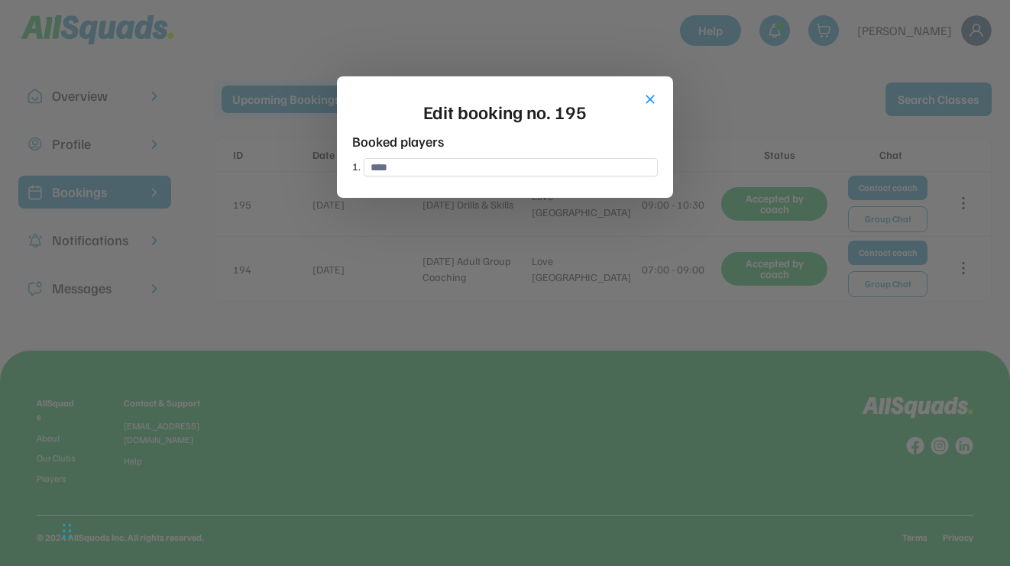
type input "**********"
click at [501, 168] on input "input" at bounding box center [511, 167] width 294 height 18
click at [485, 313] on div at bounding box center [505, 283] width 1010 height 566
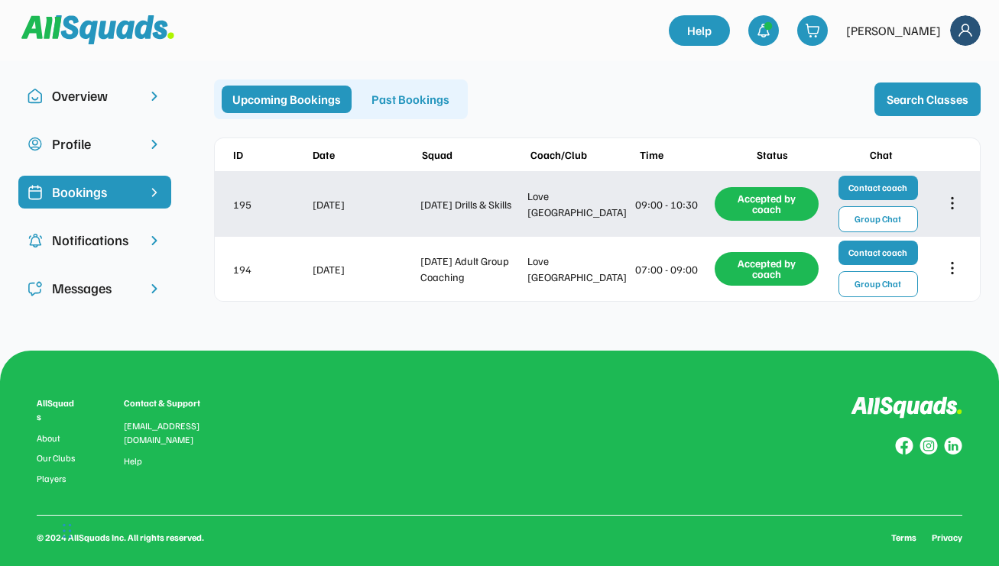
click at [494, 212] on div "Wednesday Drills & Skills" at bounding box center [472, 204] width 105 height 16
click at [250, 202] on div "195" at bounding box center [271, 204] width 76 height 16
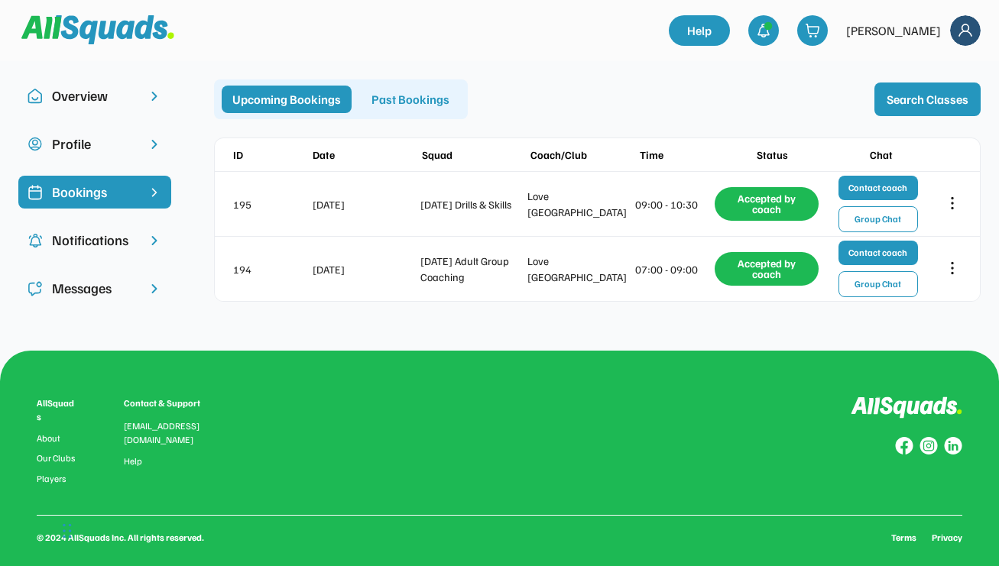
click at [125, 196] on div "Bookings" at bounding box center [95, 192] width 86 height 21
click at [95, 285] on div "Messages" at bounding box center [95, 288] width 86 height 21
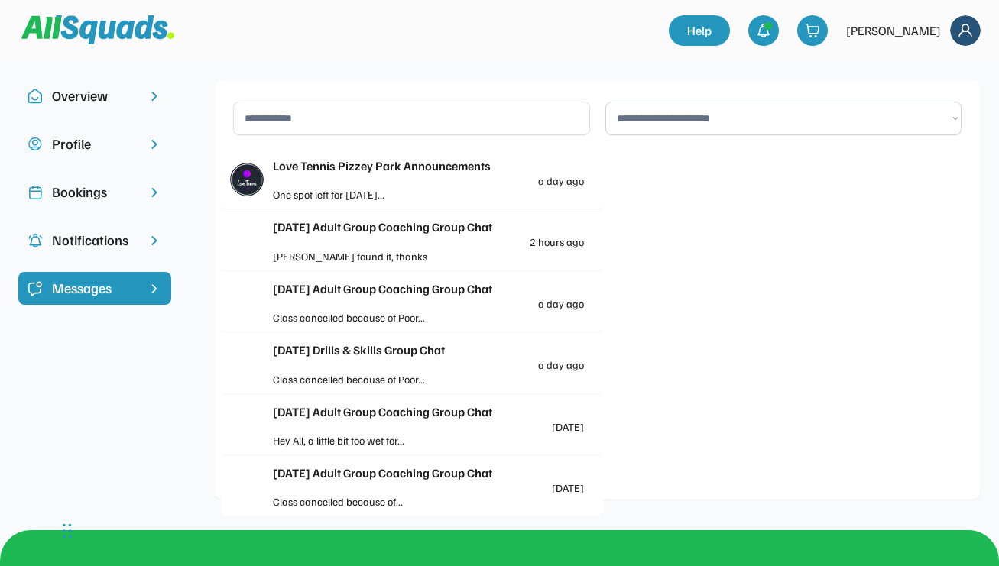
click at [100, 242] on div "Notifications" at bounding box center [95, 240] width 86 height 21
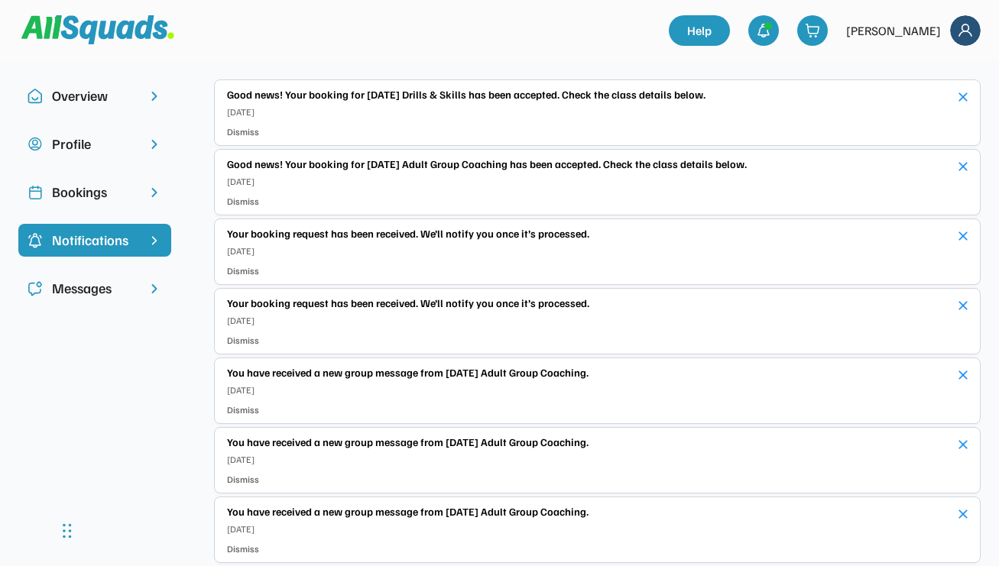
click at [83, 188] on div "Bookings" at bounding box center [95, 192] width 86 height 21
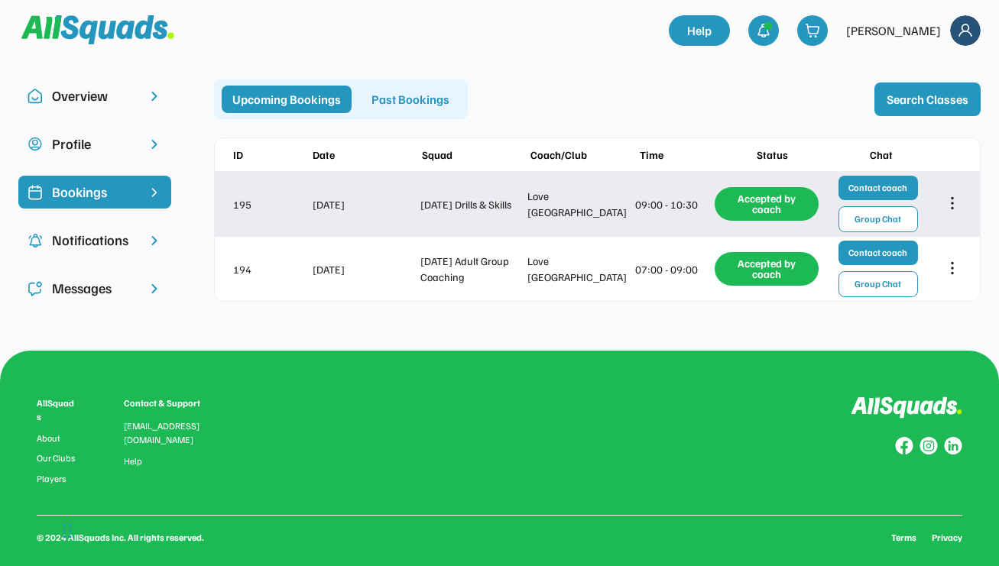
click at [373, 215] on div "195 Sep 3, 2025 Wednesday Drills & Skills Love Tennis Pizzey Park 09:00 - 10:30…" at bounding box center [597, 204] width 765 height 64
click at [371, 208] on div "Sep 3, 2025" at bounding box center [365, 204] width 105 height 16
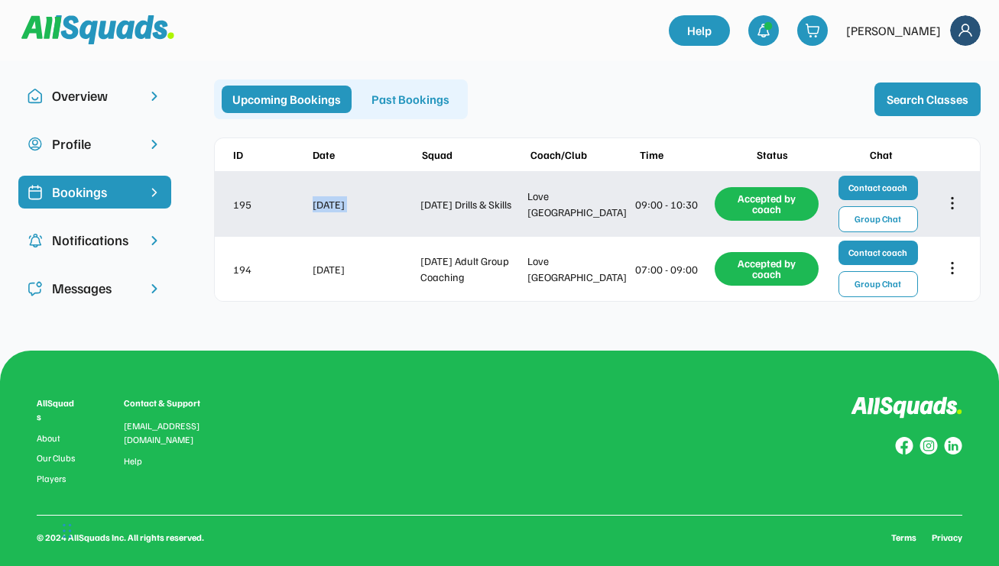
click at [371, 208] on div "Sep 3, 2025" at bounding box center [365, 204] width 105 height 16
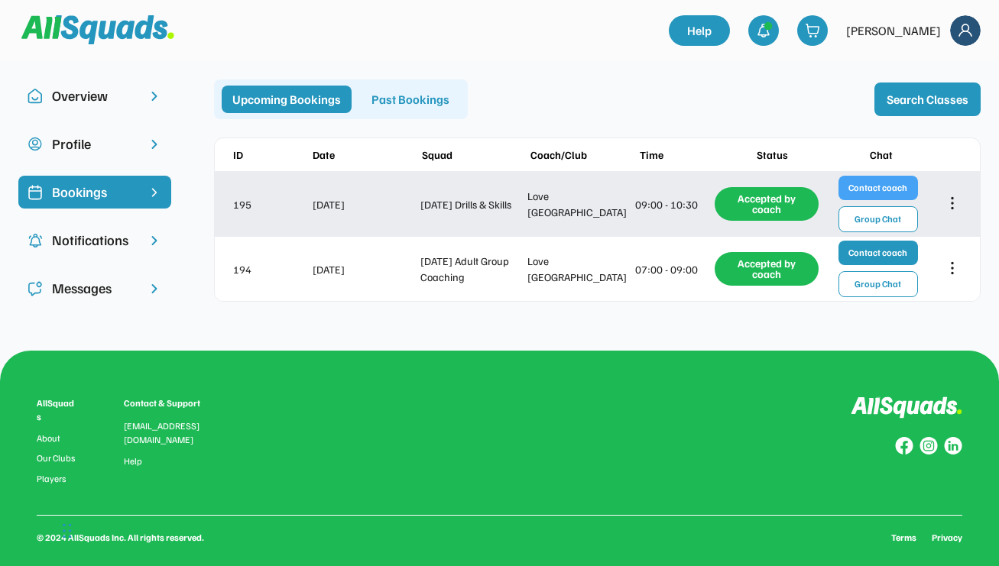
click at [867, 187] on button "Contact coach" at bounding box center [877, 188] width 79 height 24
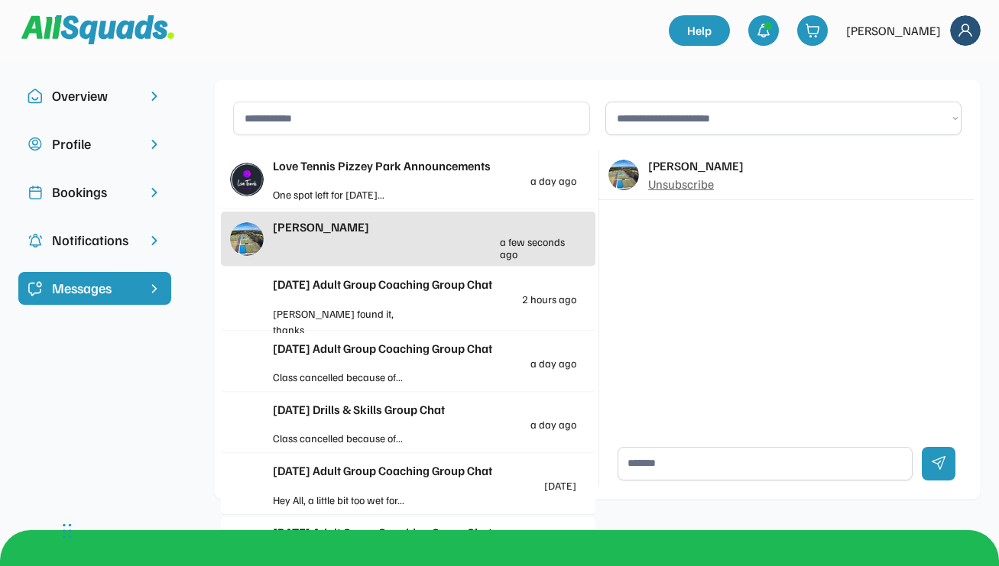
click at [83, 140] on div "Profile" at bounding box center [95, 144] width 86 height 21
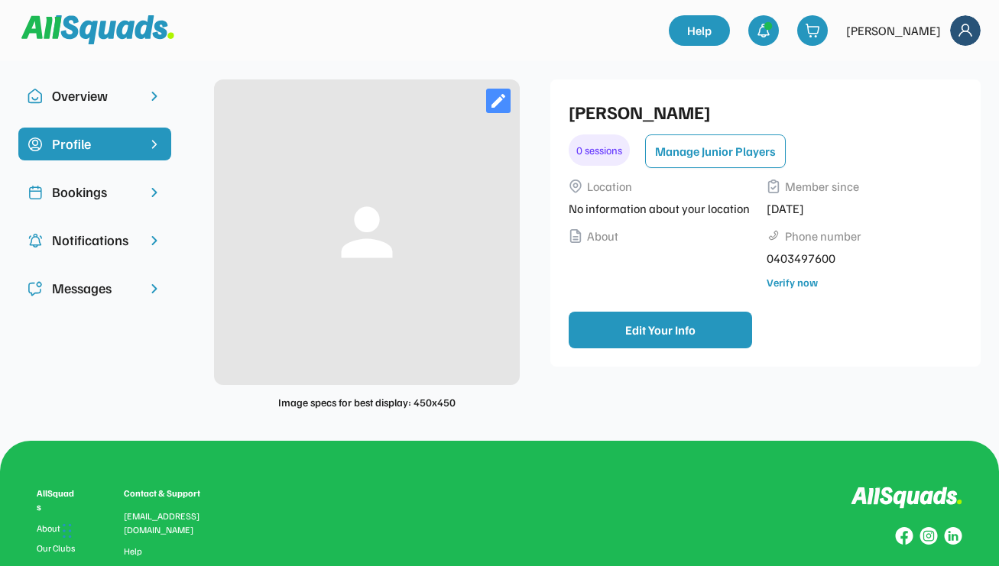
click at [57, 189] on div "Bookings" at bounding box center [95, 192] width 86 height 21
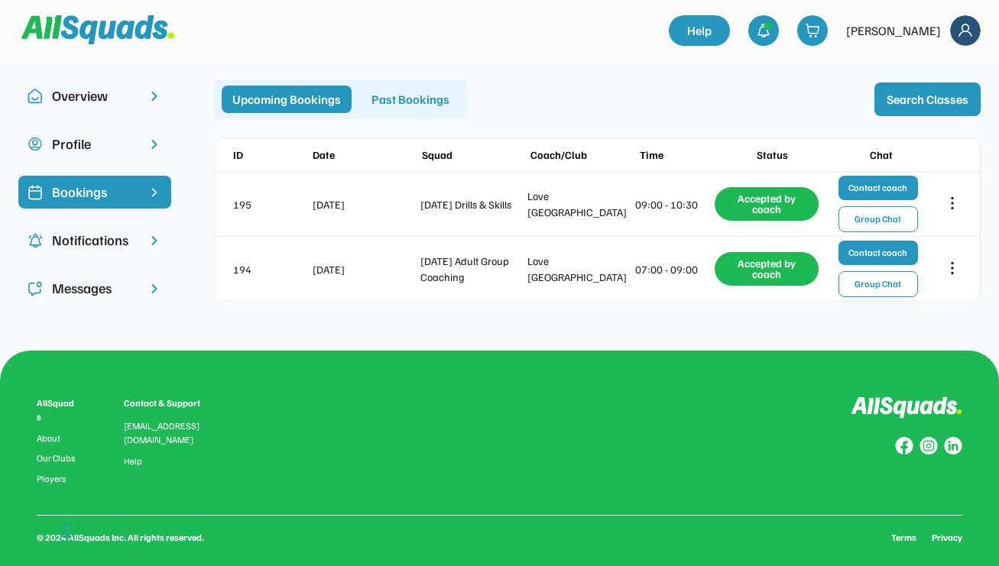
click at [962, 33] on img at bounding box center [965, 30] width 31 height 31
click at [941, 96] on div "Logout" at bounding box center [944, 98] width 90 height 31
